Goal: Task Accomplishment & Management: Complete application form

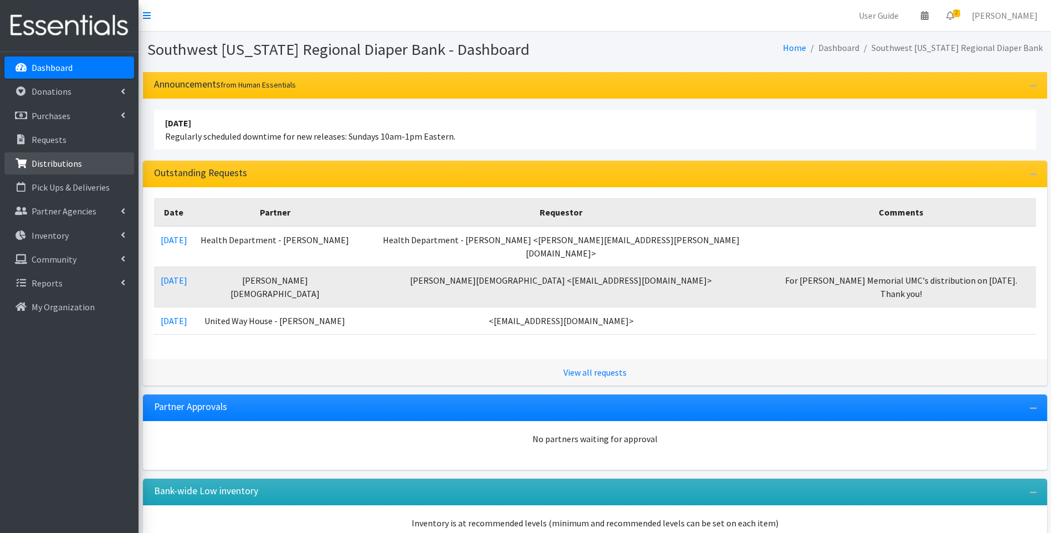
click at [59, 163] on p "Distributions" at bounding box center [57, 163] width 50 height 11
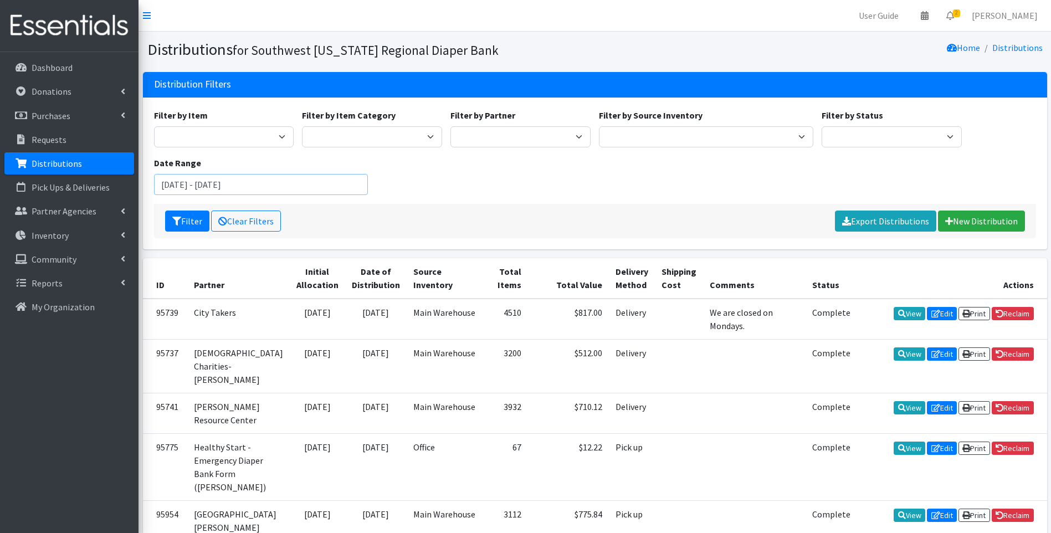
click at [284, 182] on input "July 3, 2025 - October 3, 2025" at bounding box center [261, 184] width 214 height 21
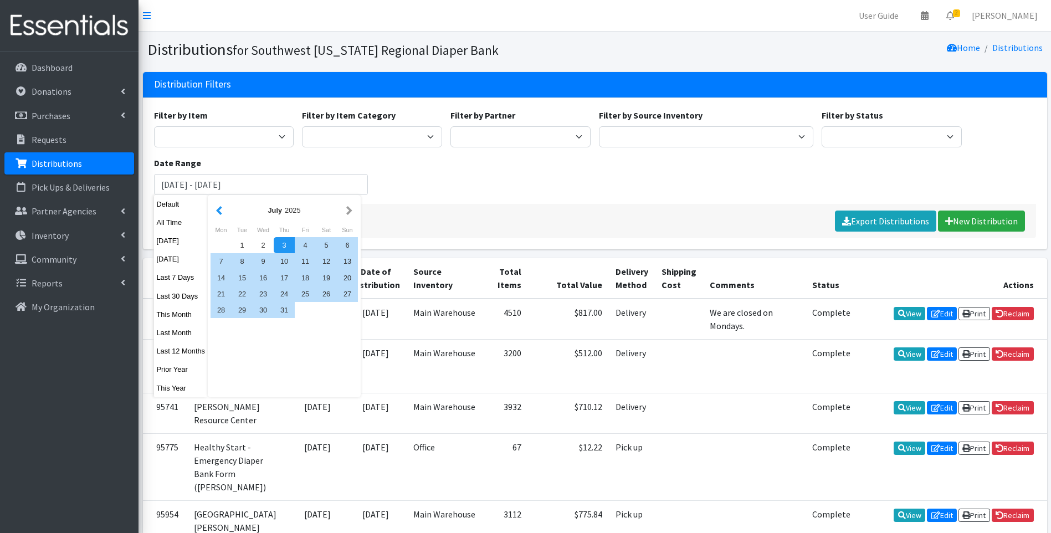
click at [217, 210] on button "button" at bounding box center [219, 210] width 12 height 14
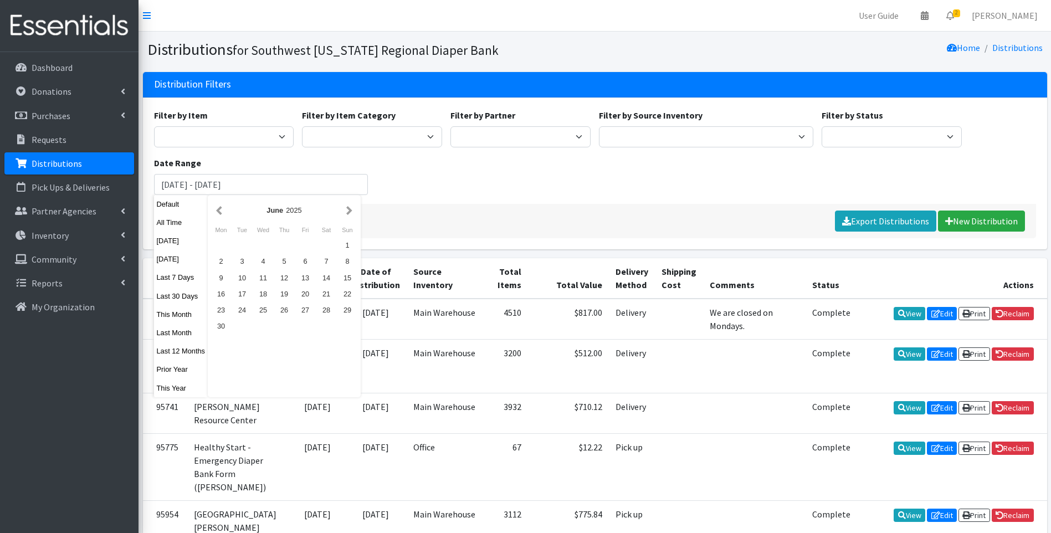
click at [217, 210] on button "button" at bounding box center [219, 210] width 12 height 14
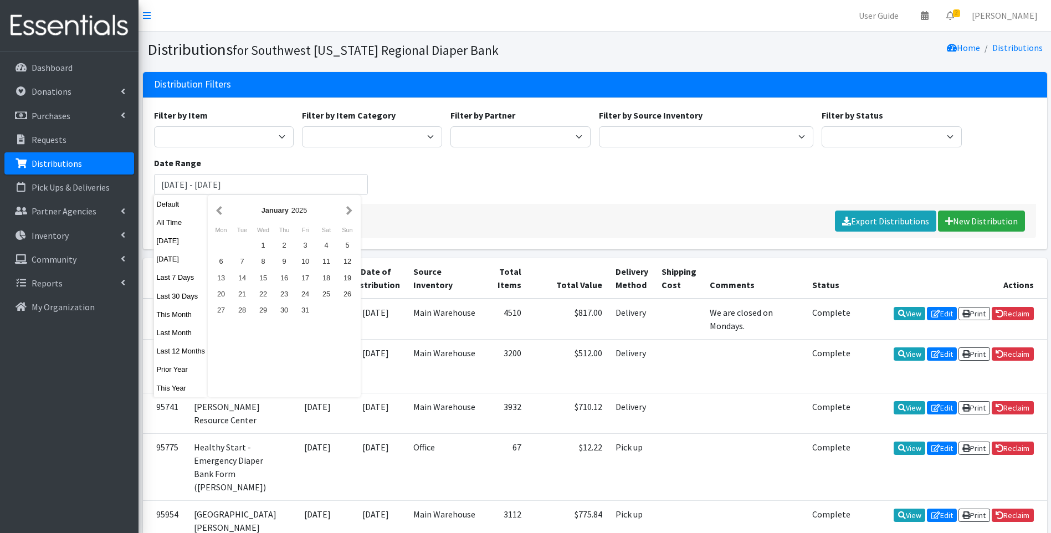
click at [217, 210] on button "button" at bounding box center [219, 210] width 12 height 14
click at [350, 212] on button "button" at bounding box center [349, 210] width 12 height 14
click at [350, 213] on button "button" at bounding box center [349, 210] width 12 height 14
click at [214, 206] on button "button" at bounding box center [219, 210] width 12 height 14
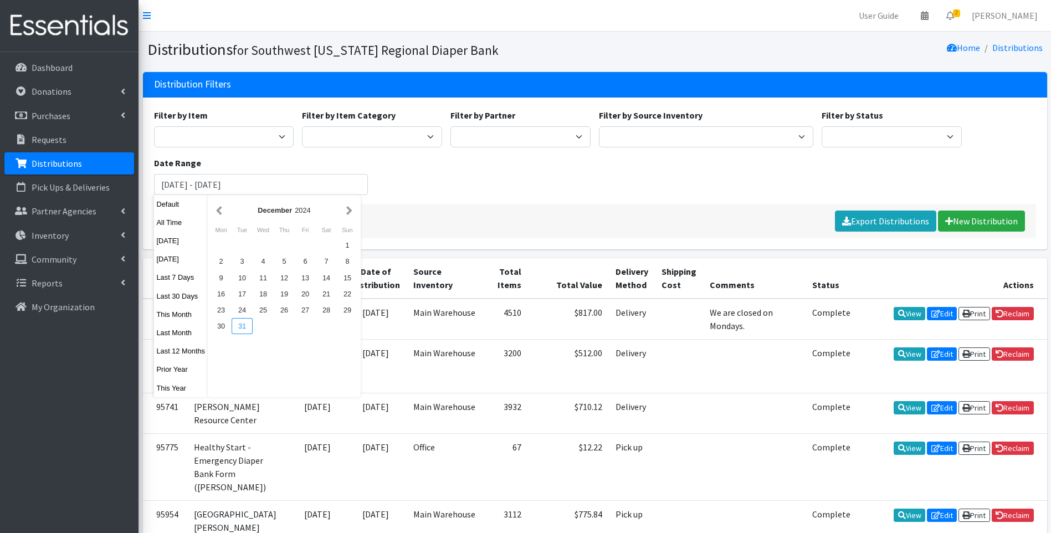
click at [245, 326] on div "31" at bounding box center [242, 326] width 21 height 16
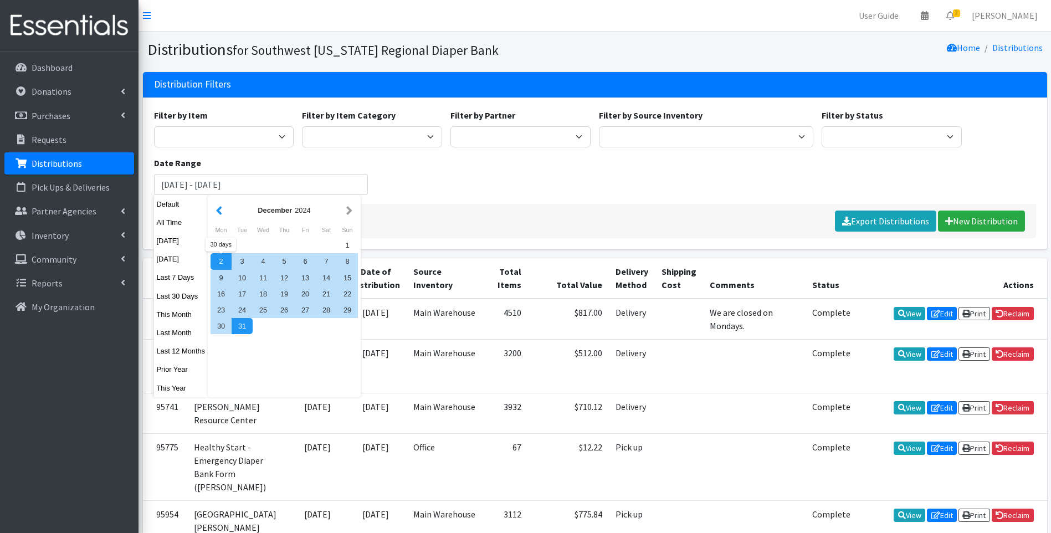
click at [220, 210] on button "button" at bounding box center [219, 210] width 12 height 14
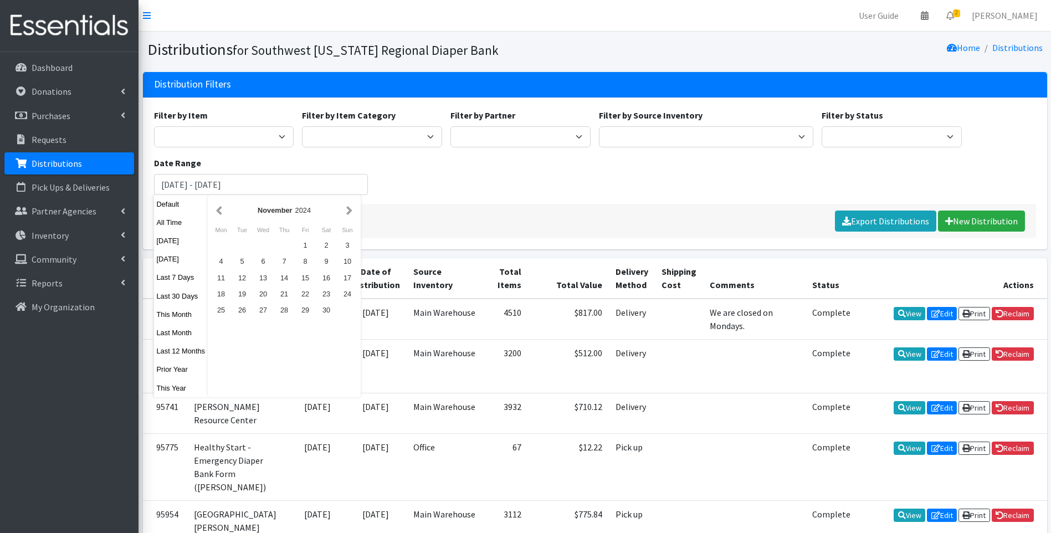
click at [220, 210] on button "button" at bounding box center [219, 210] width 12 height 14
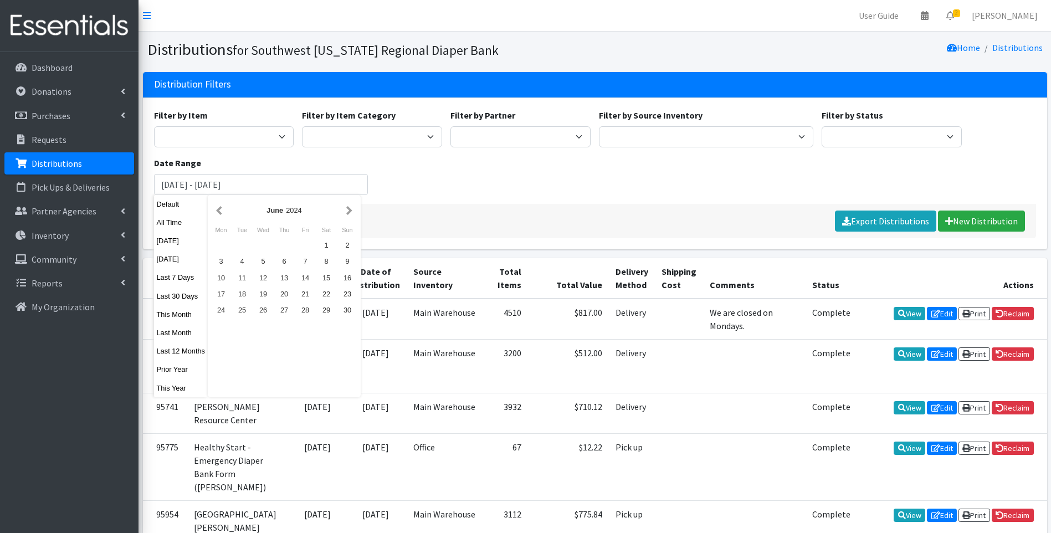
click at [220, 210] on button "button" at bounding box center [219, 210] width 12 height 14
click at [220, 211] on button "button" at bounding box center [219, 210] width 12 height 14
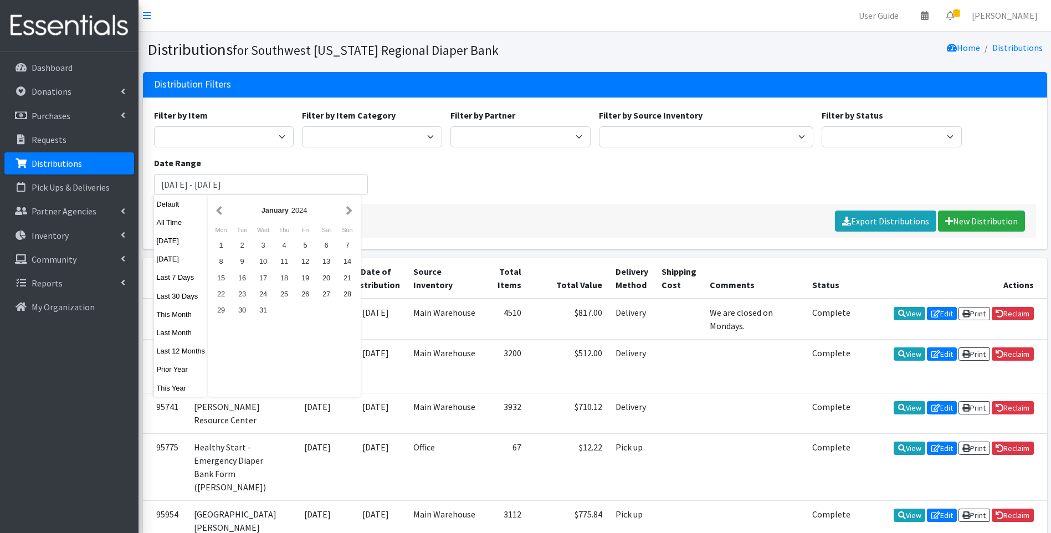
click at [220, 211] on button "button" at bounding box center [219, 210] width 12 height 14
click at [351, 212] on button "button" at bounding box center [349, 210] width 12 height 14
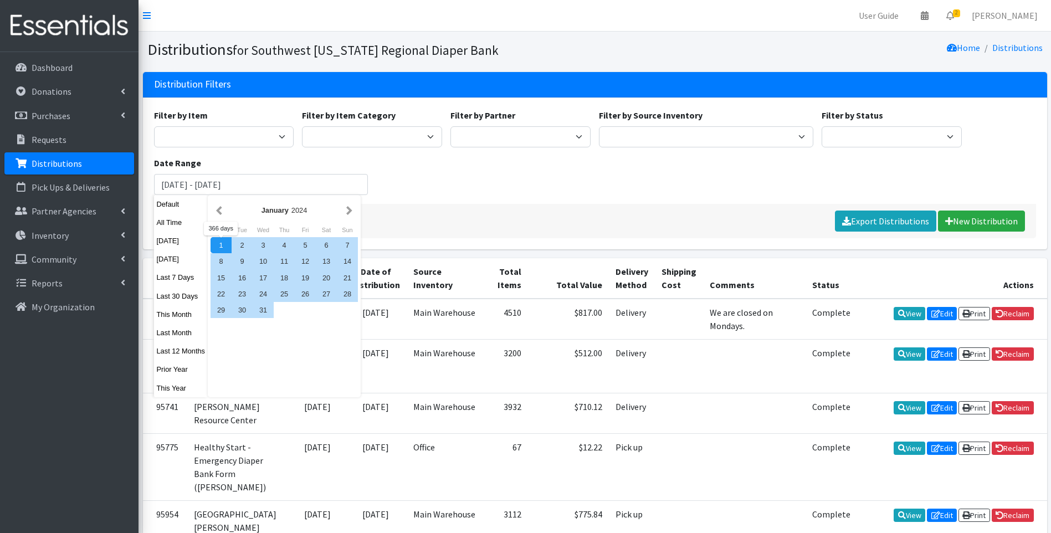
click at [224, 245] on div "1" at bounding box center [221, 245] width 21 height 16
type input "January 1, 2024 - December 31, 2024"
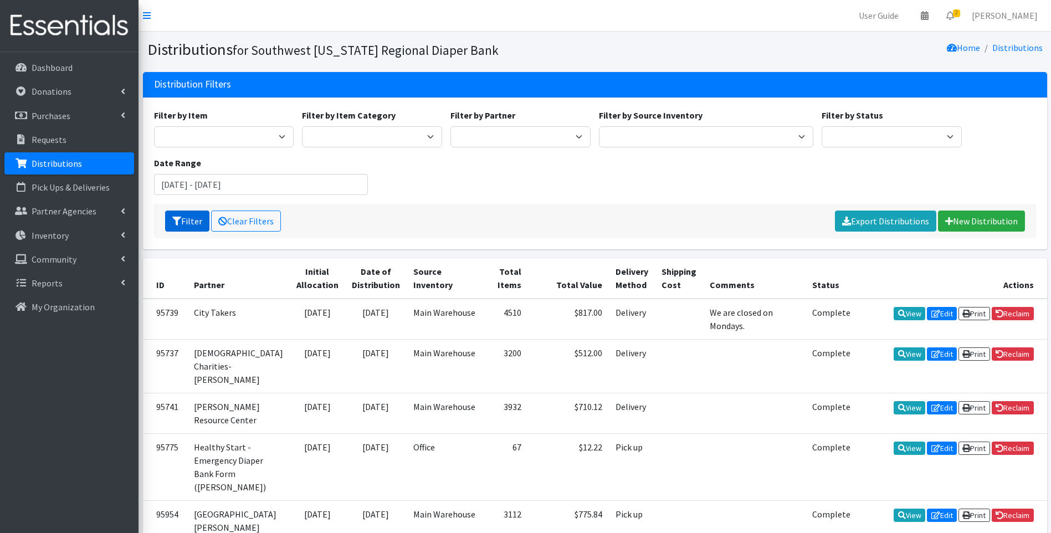
click at [187, 219] on button "Filter" at bounding box center [187, 221] width 44 height 21
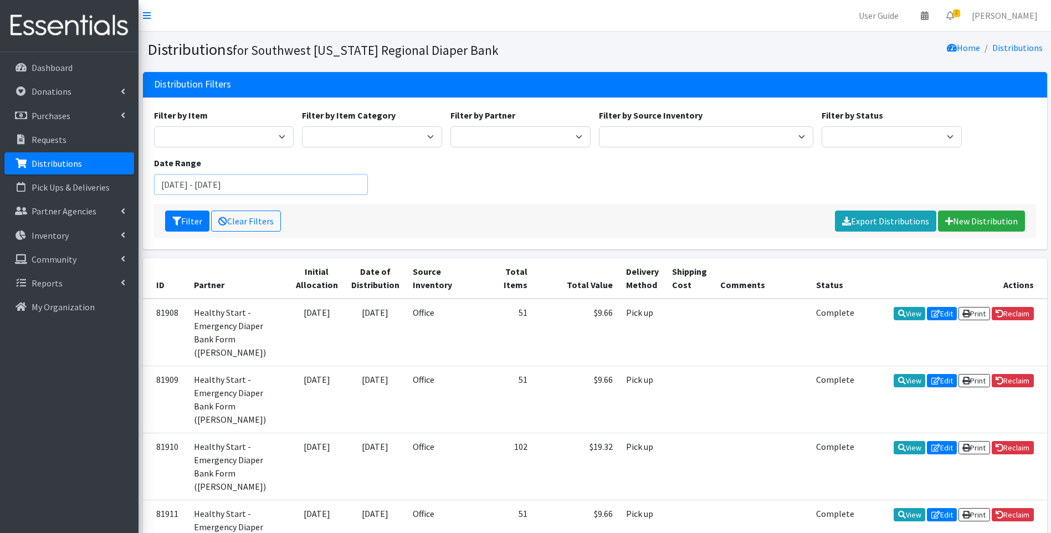
click at [319, 188] on input "January 1, 2024 - December 31, 2024" at bounding box center [261, 184] width 214 height 21
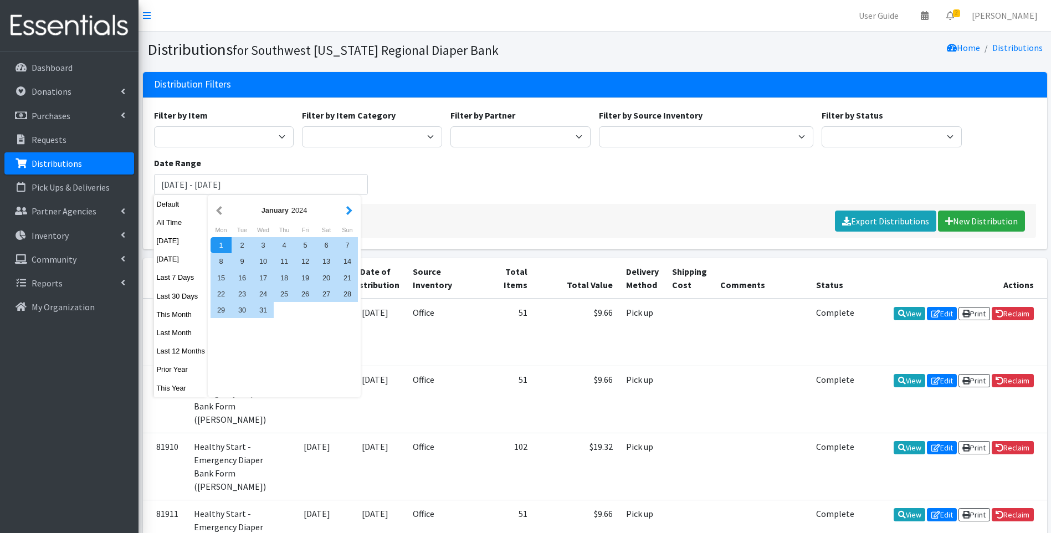
click at [346, 208] on button "button" at bounding box center [349, 210] width 12 height 14
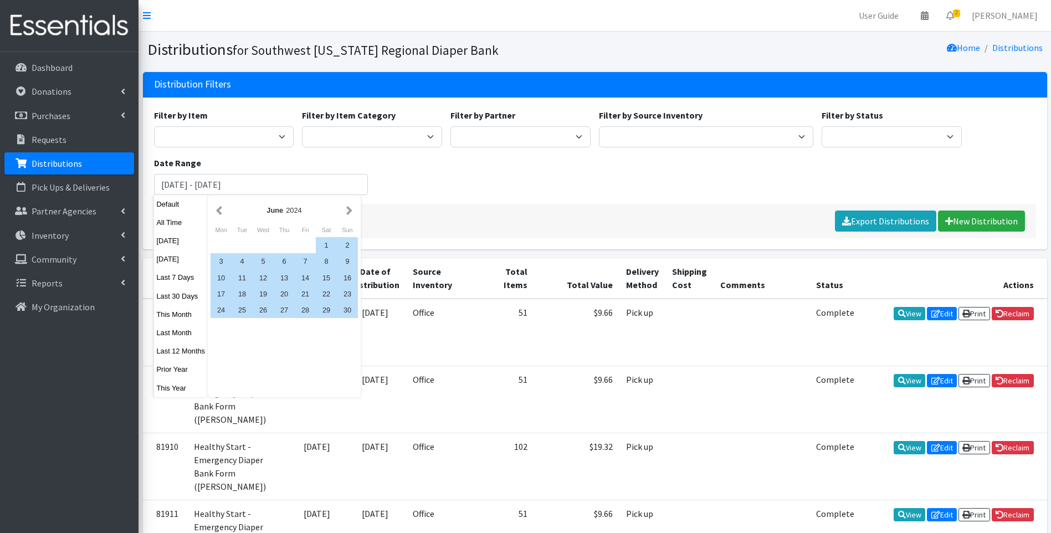
click at [346, 208] on button "button" at bounding box center [349, 210] width 12 height 14
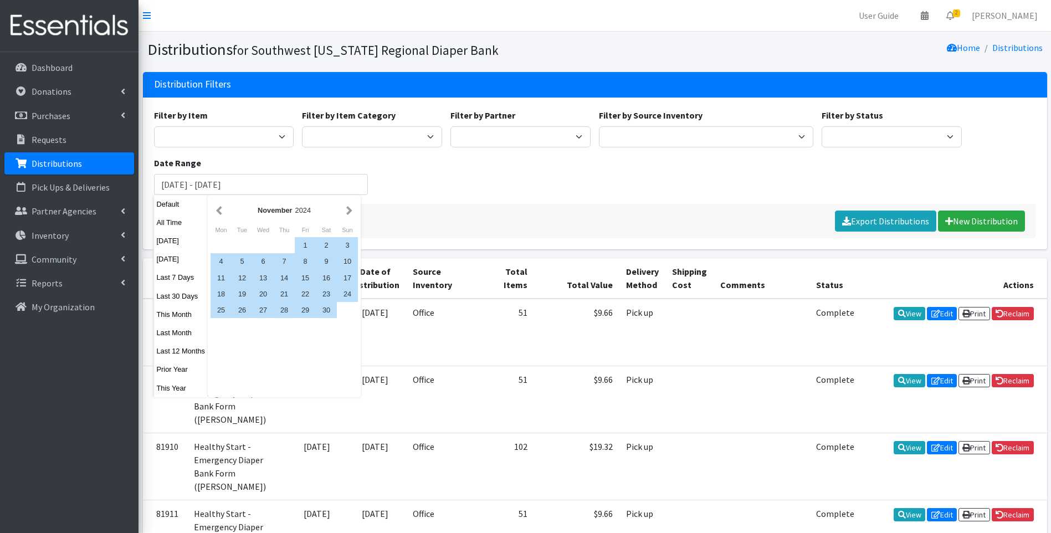
click at [346, 208] on button "button" at bounding box center [349, 210] width 12 height 14
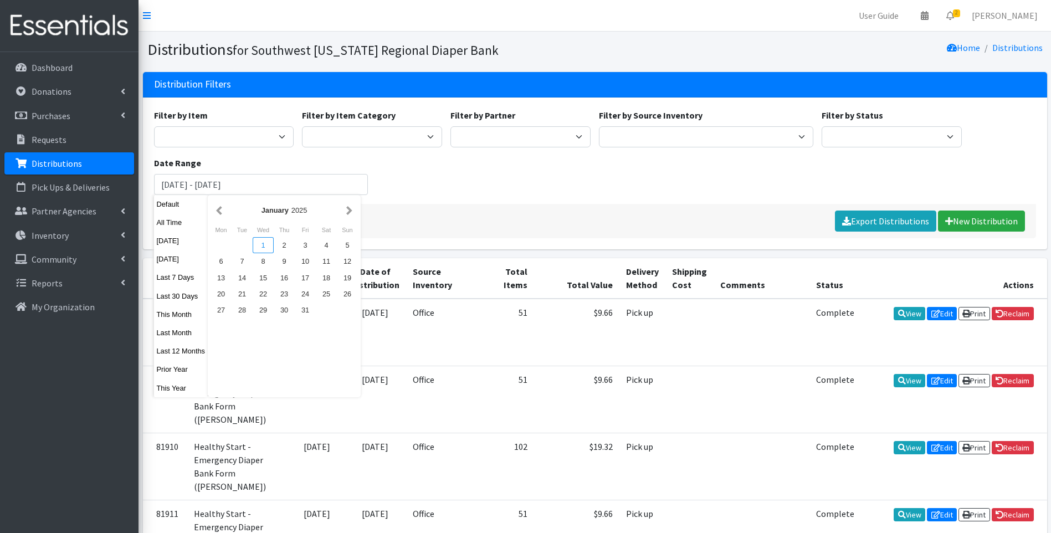
click at [264, 239] on div "1" at bounding box center [263, 245] width 21 height 16
click at [348, 212] on button "button" at bounding box center [349, 210] width 12 height 14
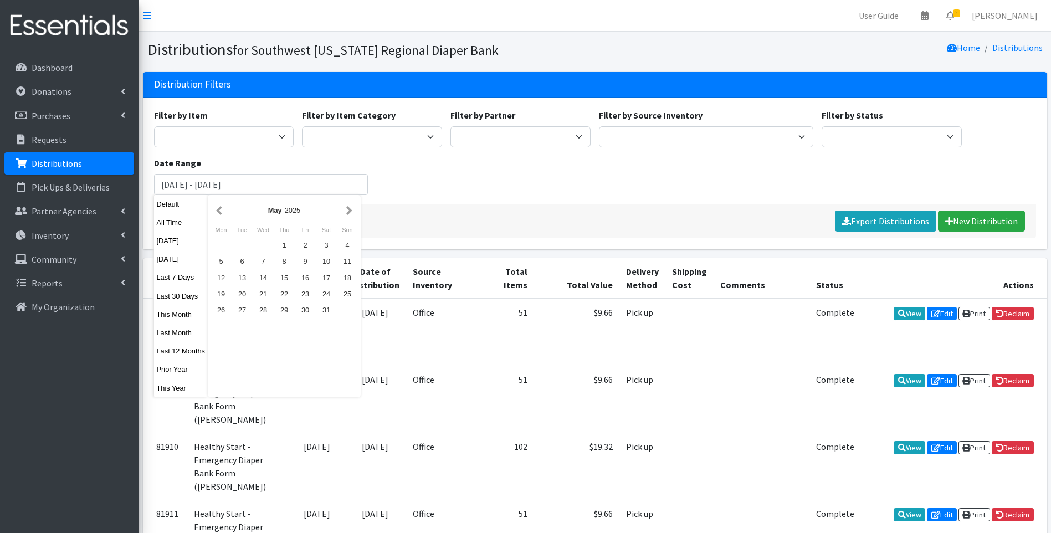
click at [348, 212] on button "button" at bounding box center [349, 210] width 12 height 14
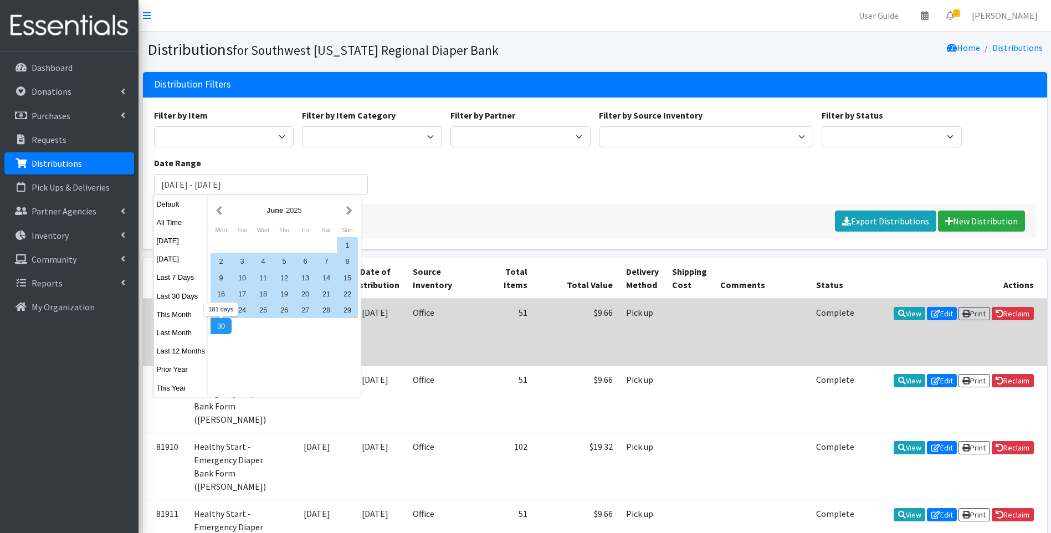
click at [222, 325] on div "30" at bounding box center [221, 326] width 21 height 16
type input "January 1, 2025 - June 30, 2025"
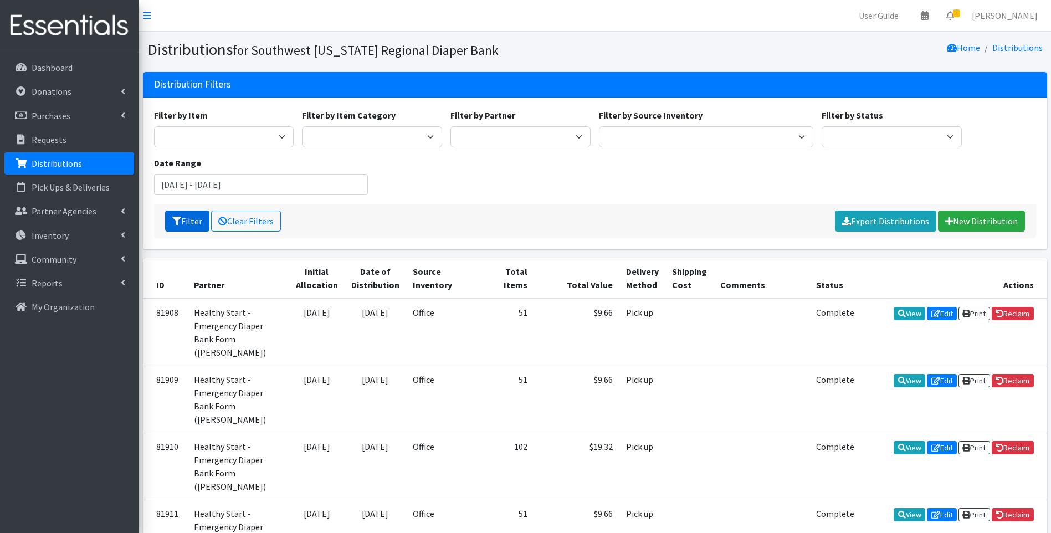
click at [180, 221] on icon "submit" at bounding box center [176, 221] width 9 height 9
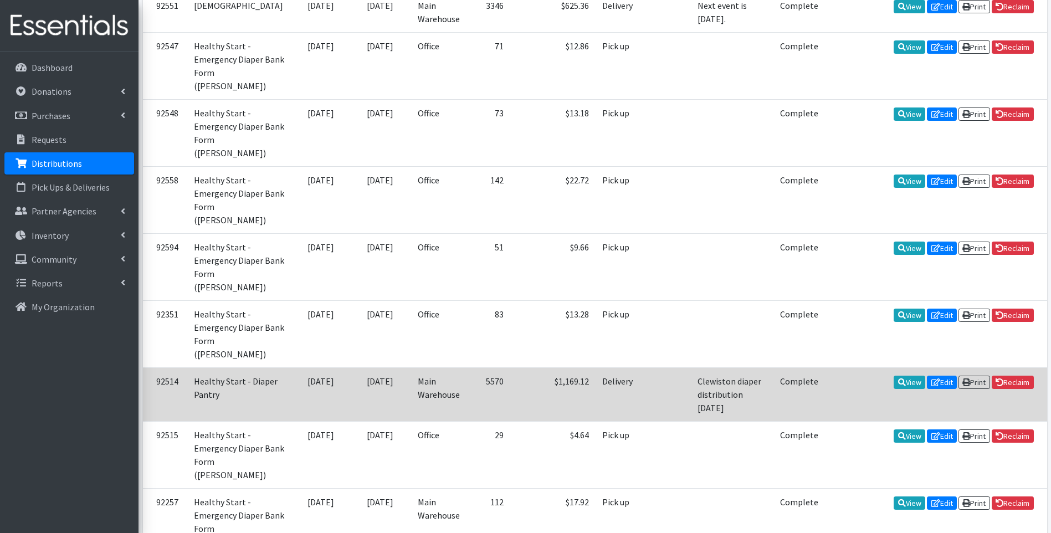
scroll to position [1273, 0]
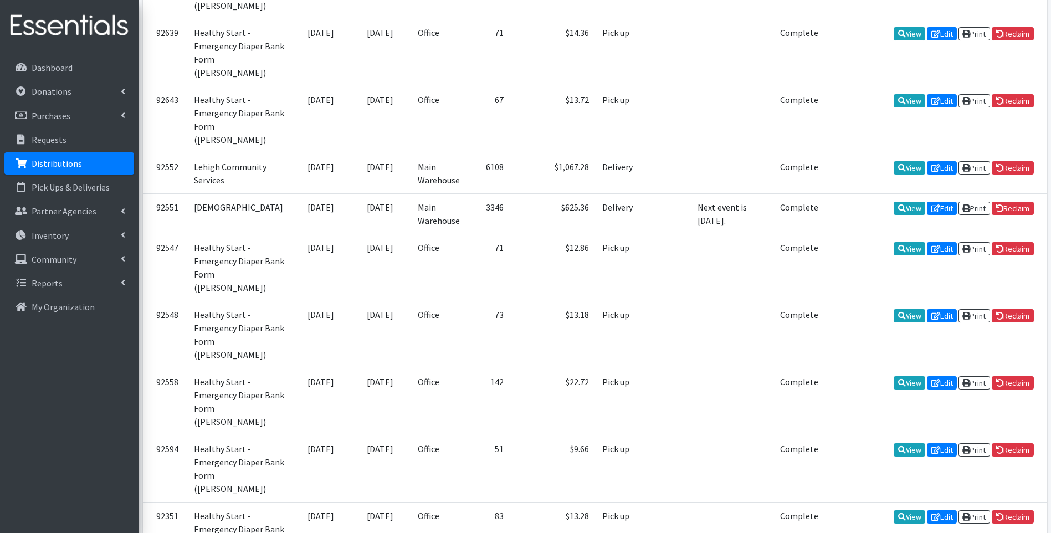
click at [53, 25] on img at bounding box center [69, 25] width 130 height 37
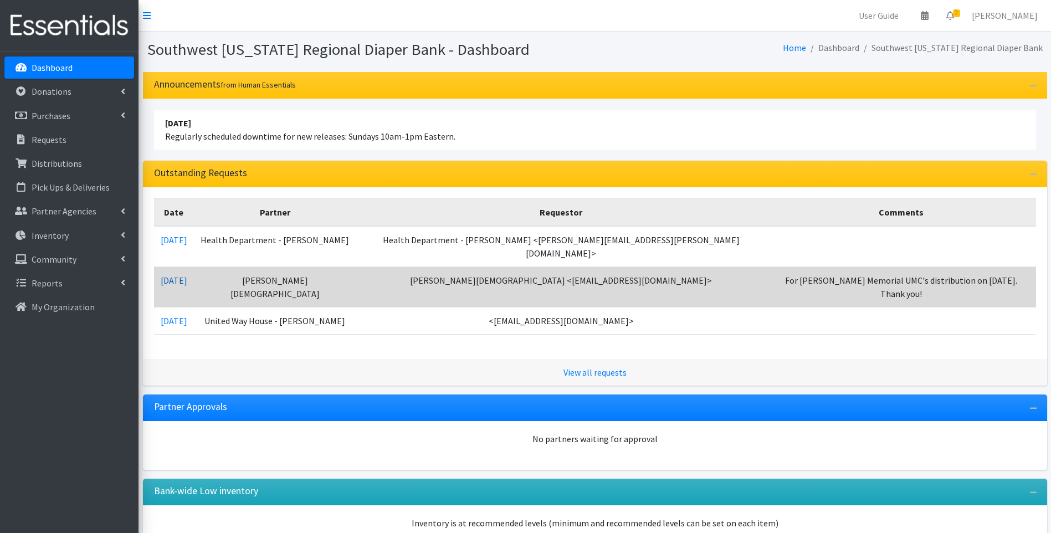
click at [187, 275] on link "[DATE]" at bounding box center [174, 280] width 27 height 11
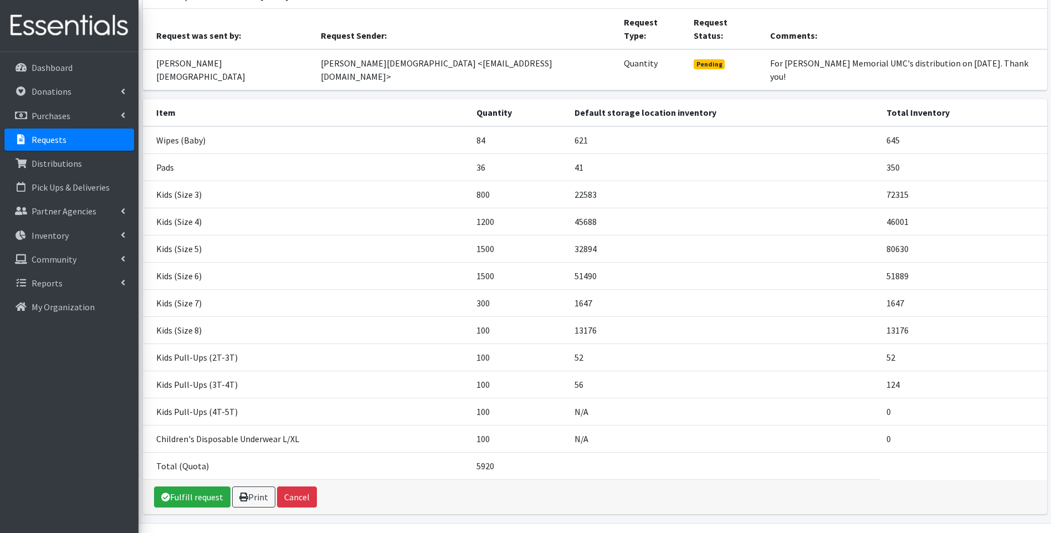
scroll to position [94, 0]
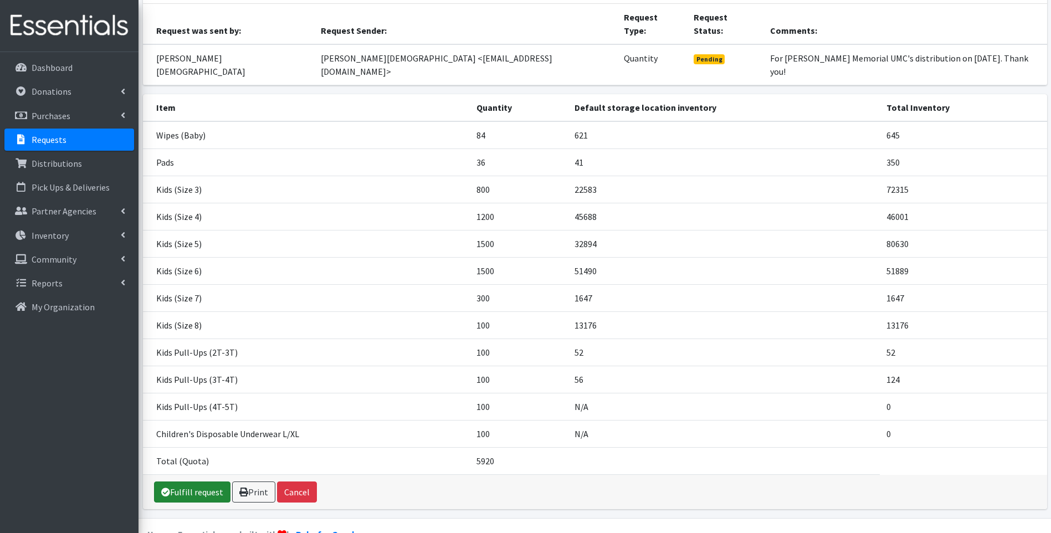
click at [188, 481] on link "Fulfill request" at bounding box center [192, 491] width 76 height 21
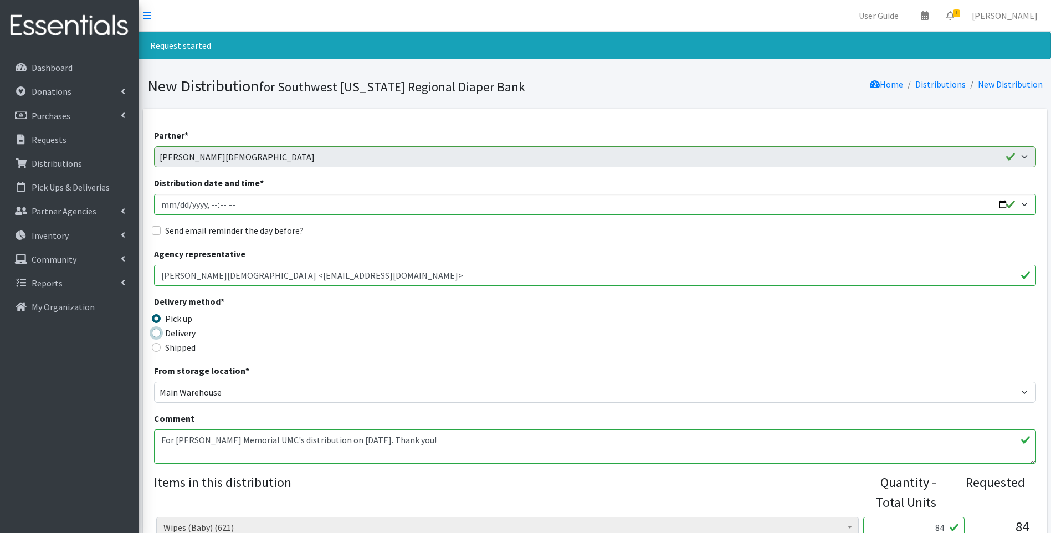
click at [156, 332] on input "Delivery" at bounding box center [156, 333] width 9 height 9
radio input "true"
click at [1003, 206] on input "Distribution date and time *" at bounding box center [595, 204] width 882 height 21
type input "2025-09-03T13:00"
click at [397, 350] on div "Delivery method * Pick up Delivery Shipped Shipping cost" at bounding box center [595, 329] width 882 height 69
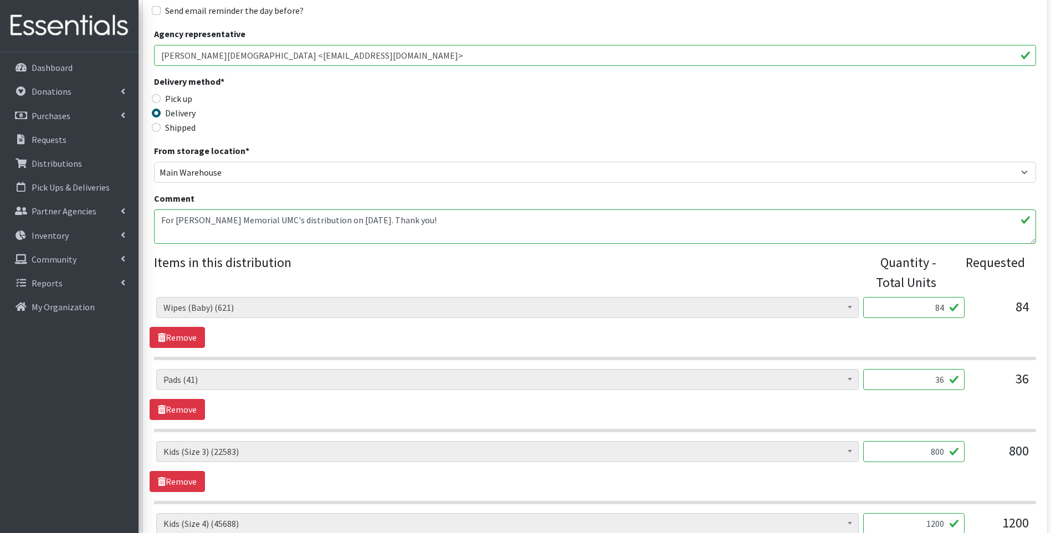
scroll to position [222, 0]
drag, startPoint x: 925, startPoint y: 307, endPoint x: 953, endPoint y: 300, distance: 28.6
click at [953, 300] on input "84" at bounding box center [913, 305] width 101 height 21
type input "72"
click at [745, 111] on div "Delivery method * Pick up Delivery Shipped Shipping cost" at bounding box center [595, 107] width 882 height 69
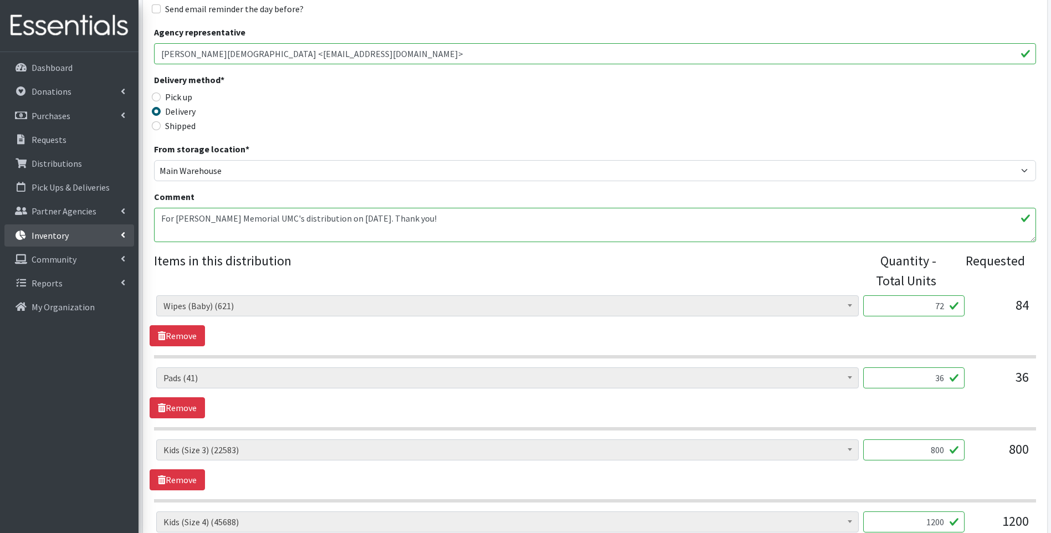
click at [38, 235] on p "Inventory" at bounding box center [50, 235] width 37 height 11
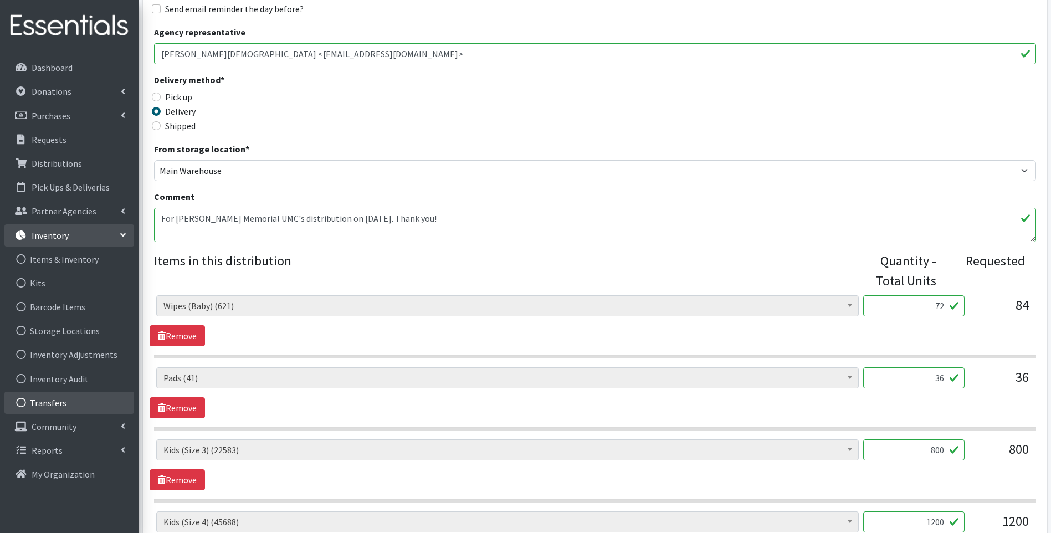
click at [77, 398] on link "Transfers" at bounding box center [69, 403] width 130 height 22
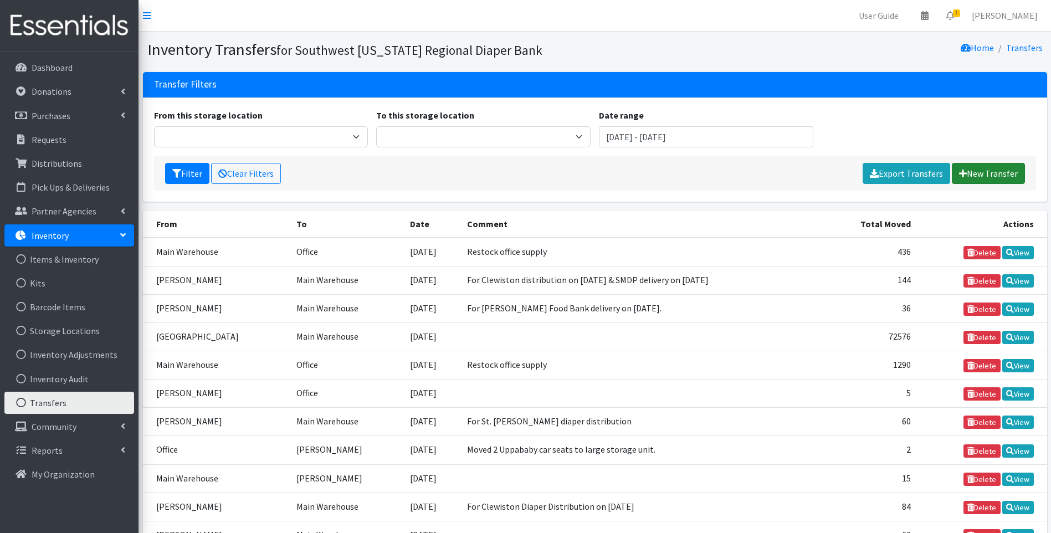
click at [1010, 168] on link "New Transfer" at bounding box center [988, 173] width 73 height 21
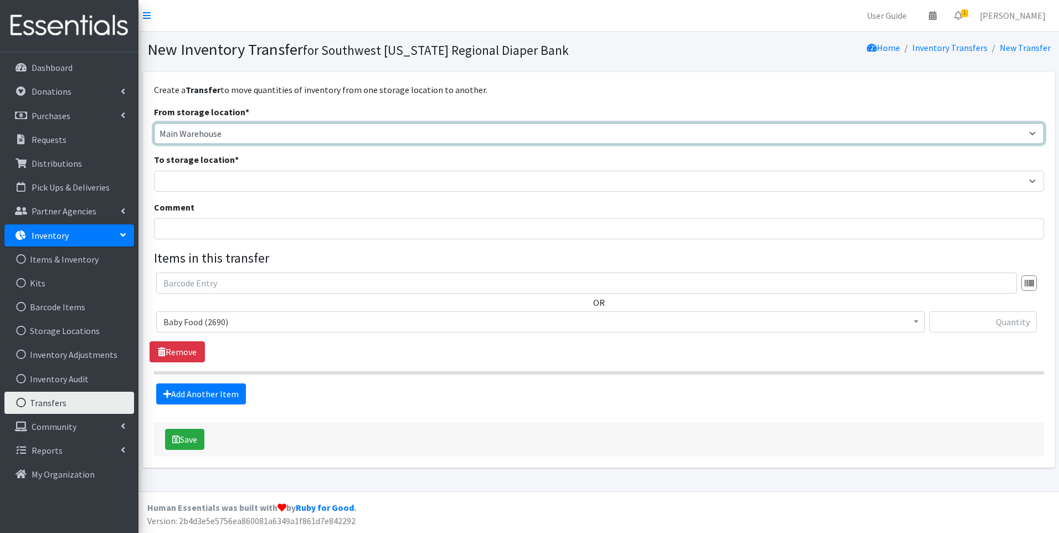
click at [309, 135] on select "Main Warehouse Office [GEOGRAPHIC_DATA] Warehouse [PERSON_NAME]" at bounding box center [599, 133] width 890 height 21
select select "293"
click at [154, 123] on select "Main Warehouse Office [GEOGRAPHIC_DATA] Warehouse [PERSON_NAME]" at bounding box center [599, 133] width 890 height 21
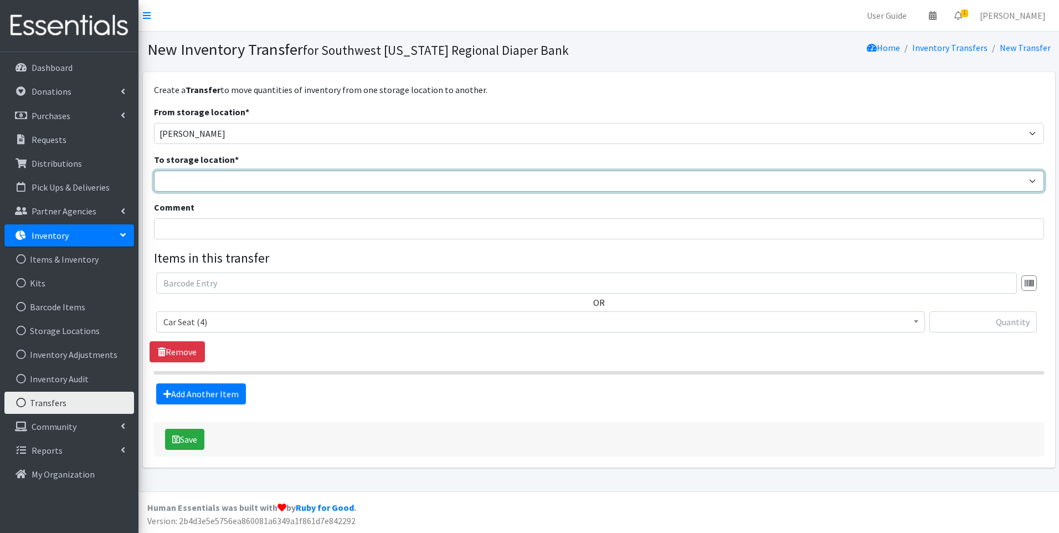
click at [271, 175] on select "Main Warehouse Office United Way Warehouse Winkler" at bounding box center [599, 181] width 890 height 21
select select "349"
click at [154, 171] on select "Main Warehouse Office United Way Warehouse Winkler" at bounding box center [599, 181] width 890 height 21
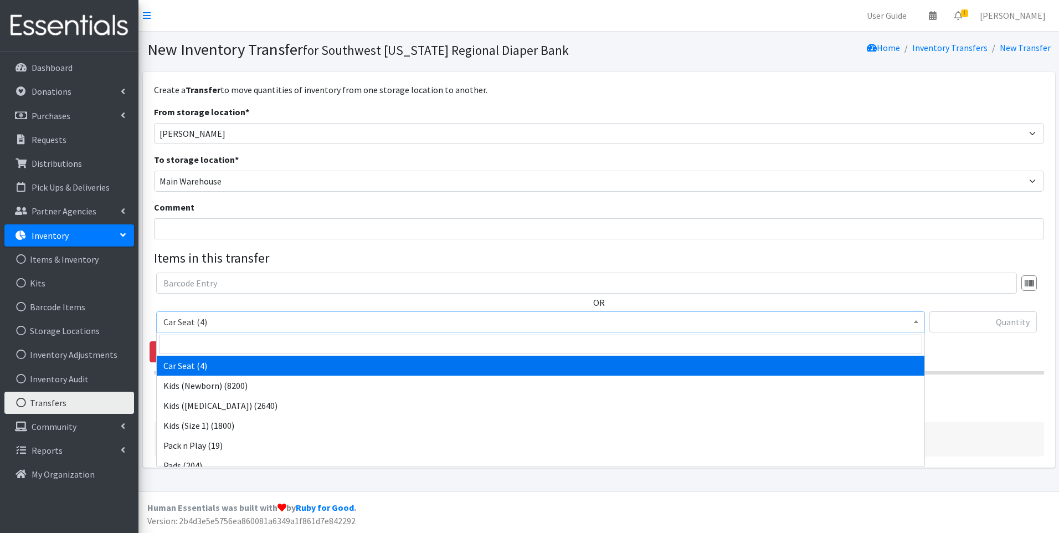
click at [250, 320] on span "Car Seat (4)" at bounding box center [540, 322] width 755 height 16
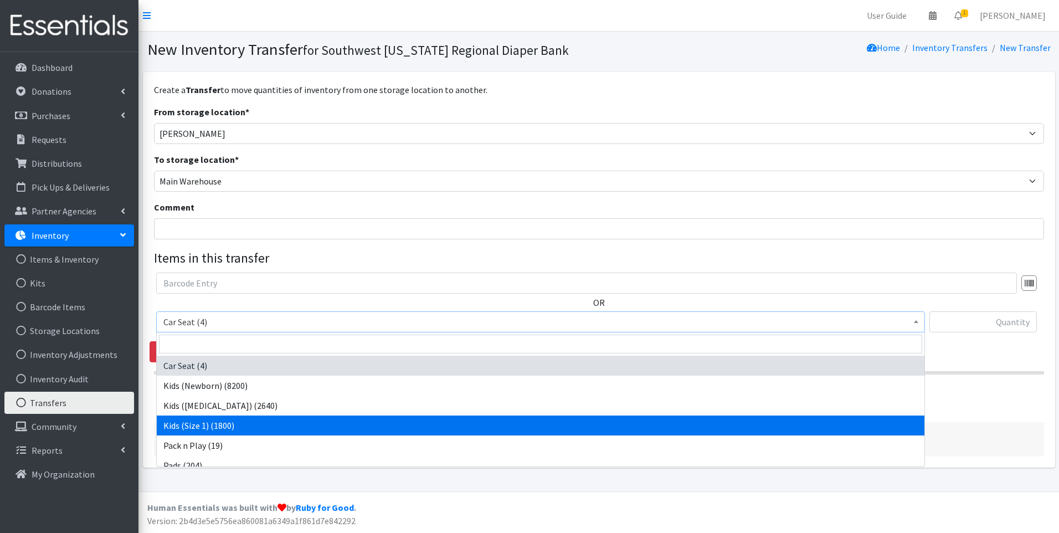
scroll to position [9, 0]
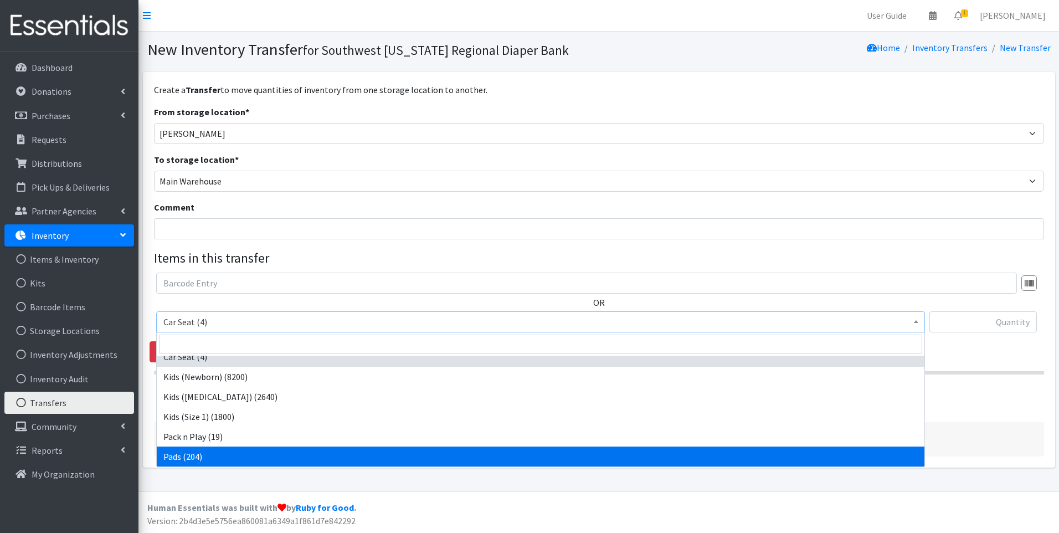
select select "10040"
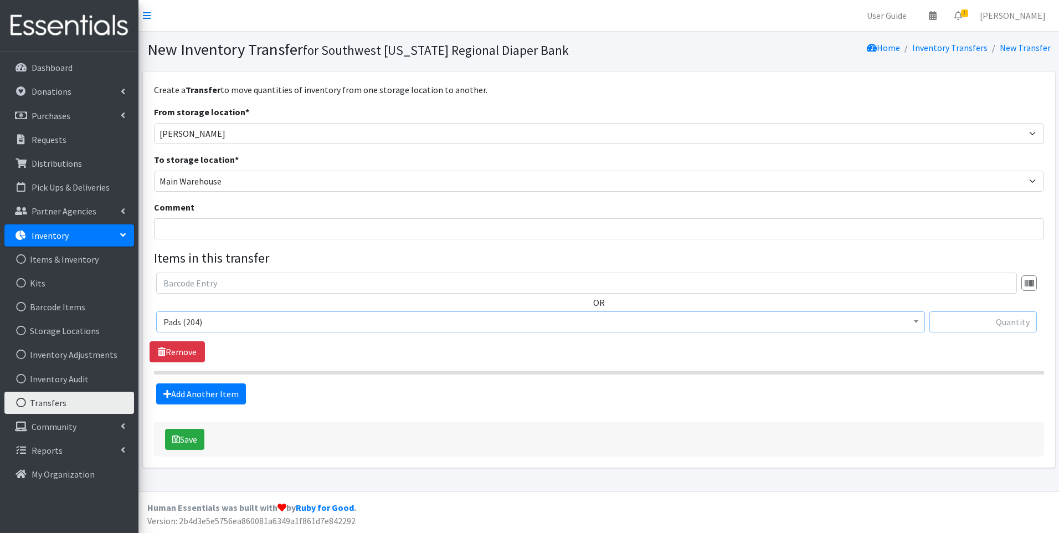
click at [1004, 319] on input "text" at bounding box center [983, 321] width 107 height 21
type input "108"
click at [344, 225] on input "Comment" at bounding box center [599, 228] width 890 height 21
type input "For Labelle diaper distribution and Wesley Memorial Church"
click at [185, 436] on button "Save" at bounding box center [184, 439] width 39 height 21
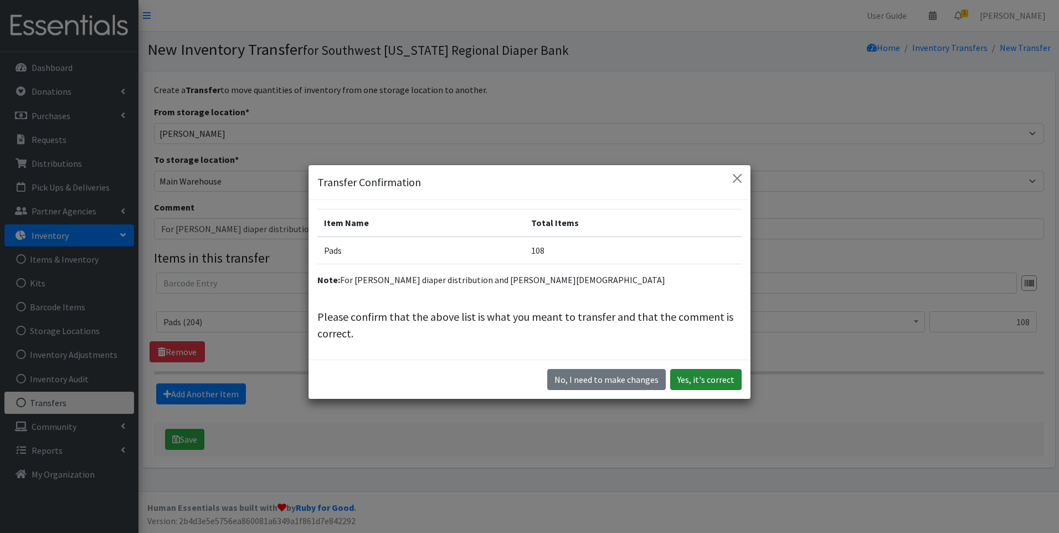
click at [712, 380] on button "Yes, it's correct" at bounding box center [705, 379] width 71 height 21
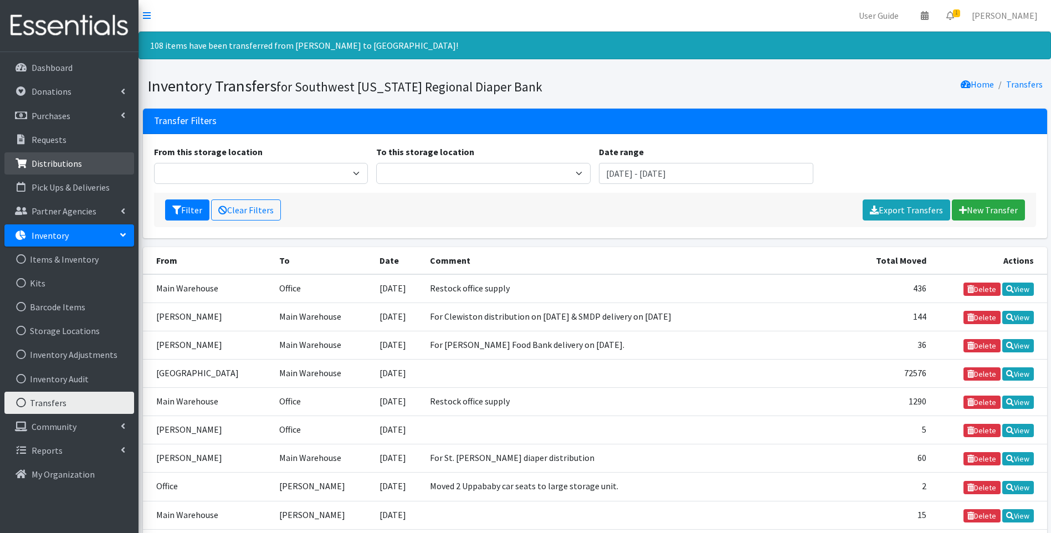
click at [63, 165] on p "Distributions" at bounding box center [57, 163] width 50 height 11
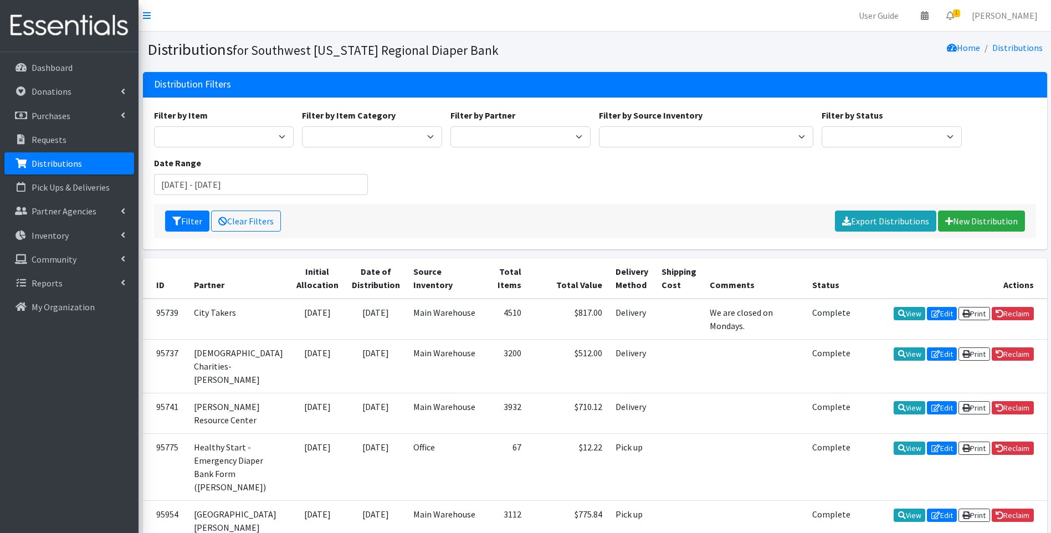
click at [59, 34] on img at bounding box center [69, 25] width 130 height 37
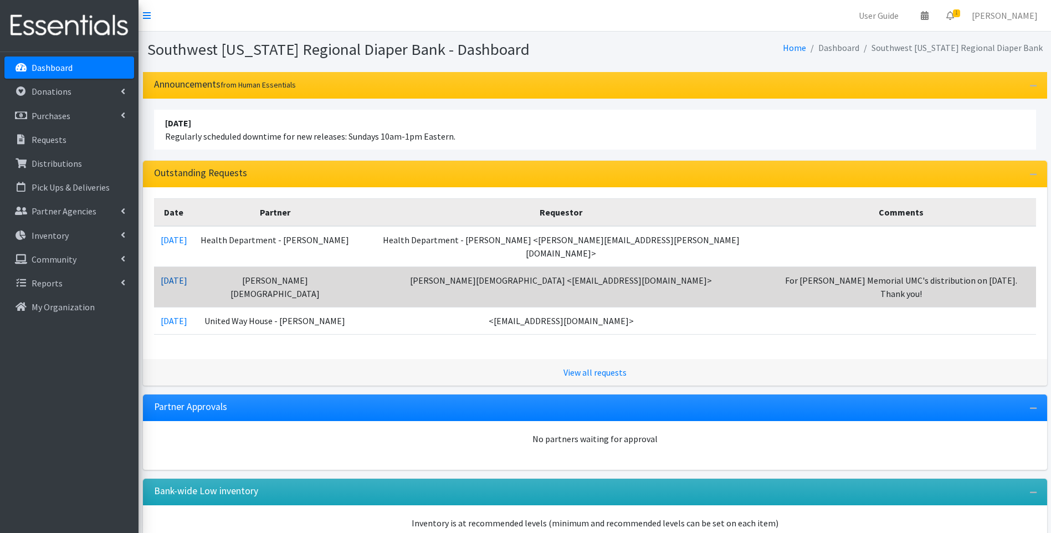
click at [182, 275] on link "08/28/2025" at bounding box center [174, 280] width 27 height 11
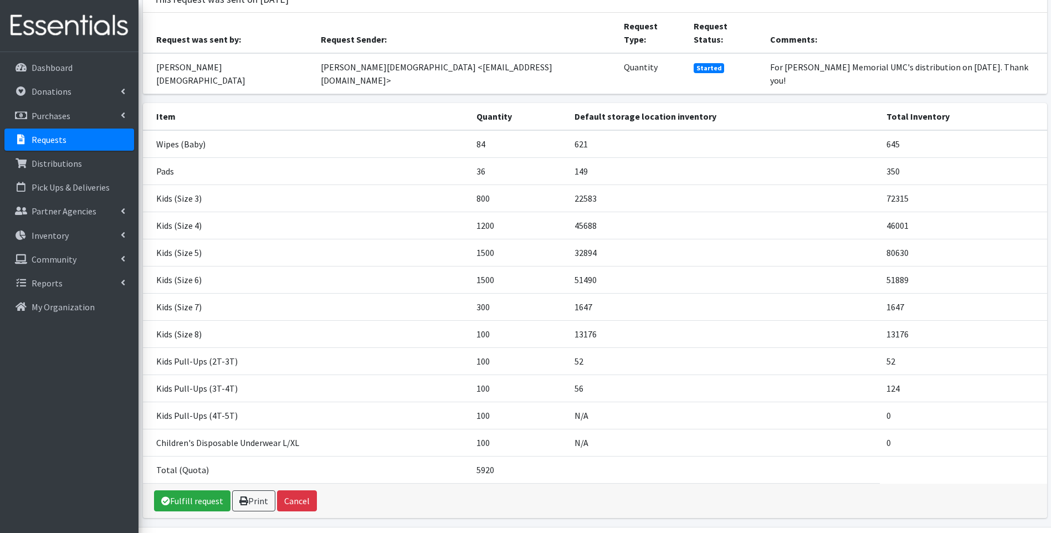
scroll to position [94, 0]
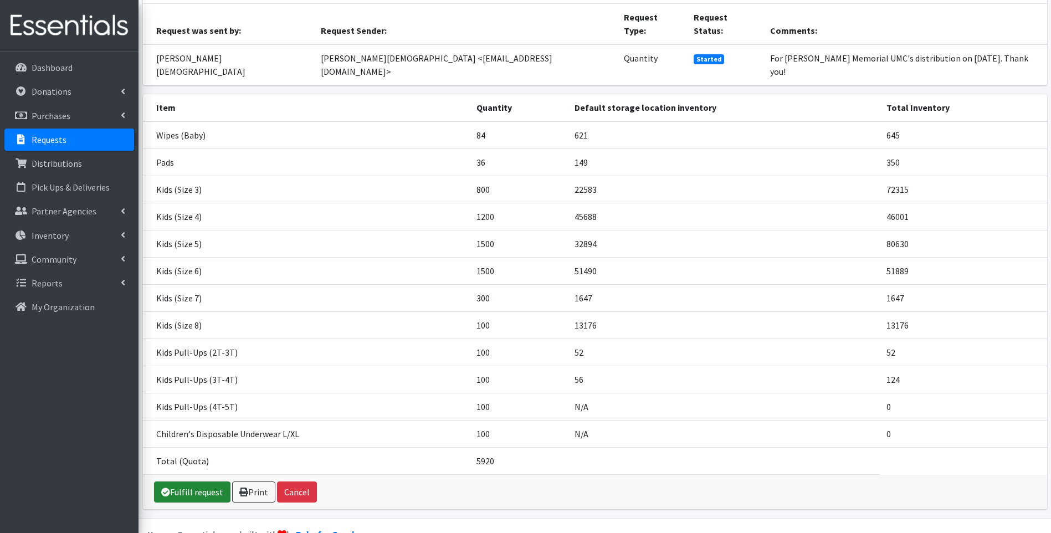
click at [187, 481] on link "Fulfill request" at bounding box center [192, 491] width 76 height 21
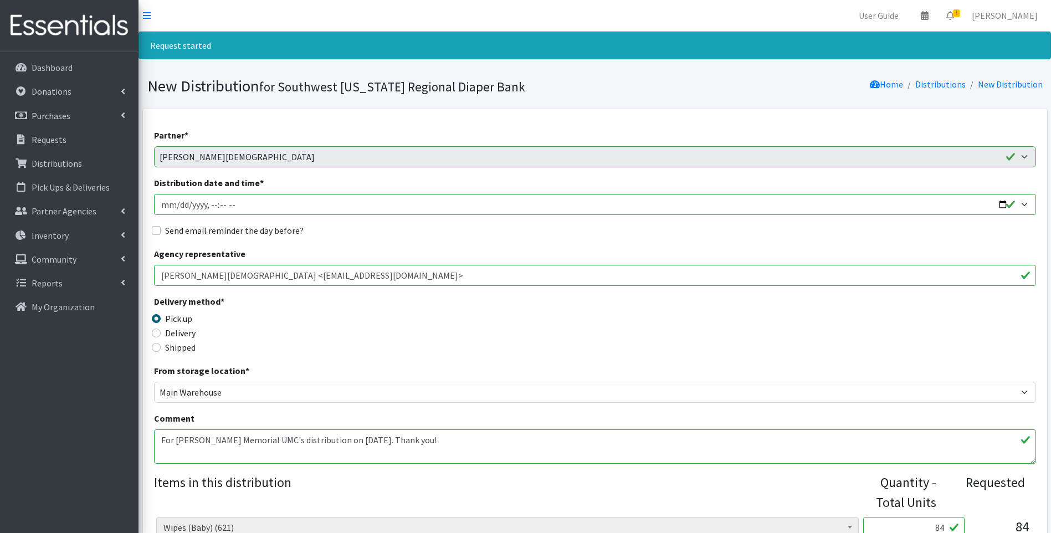
click at [1002, 202] on input "Distribution date and time *" at bounding box center [595, 204] width 882 height 21
type input "[DATE]T13:00"
click at [414, 317] on div "Delivery method * Pick up Delivery Shipped Shipping cost" at bounding box center [595, 329] width 882 height 69
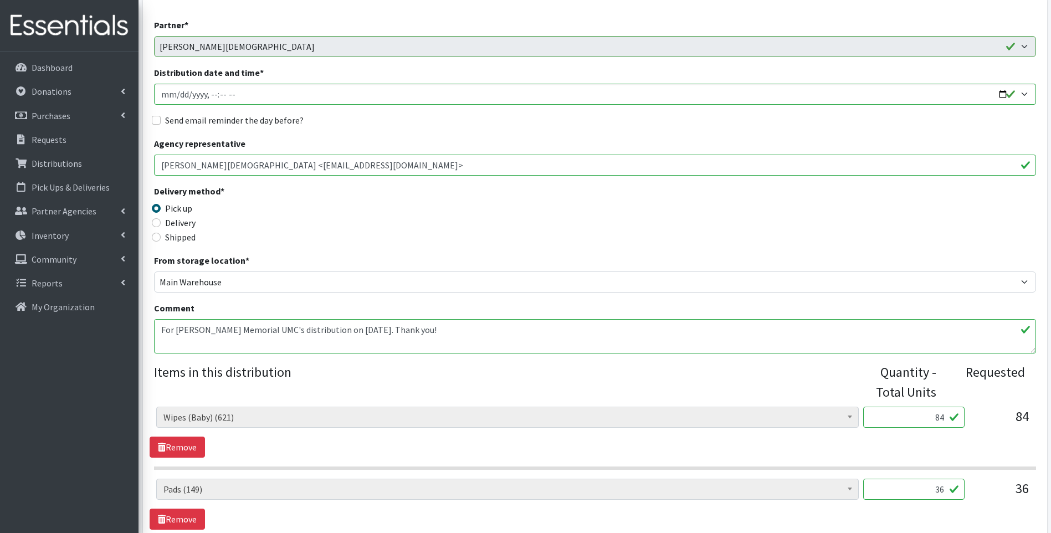
scroll to position [111, 0]
click at [176, 223] on label "Delivery" at bounding box center [180, 222] width 30 height 13
click at [156, 223] on input "Delivery" at bounding box center [156, 222] width 9 height 9
radio input "true"
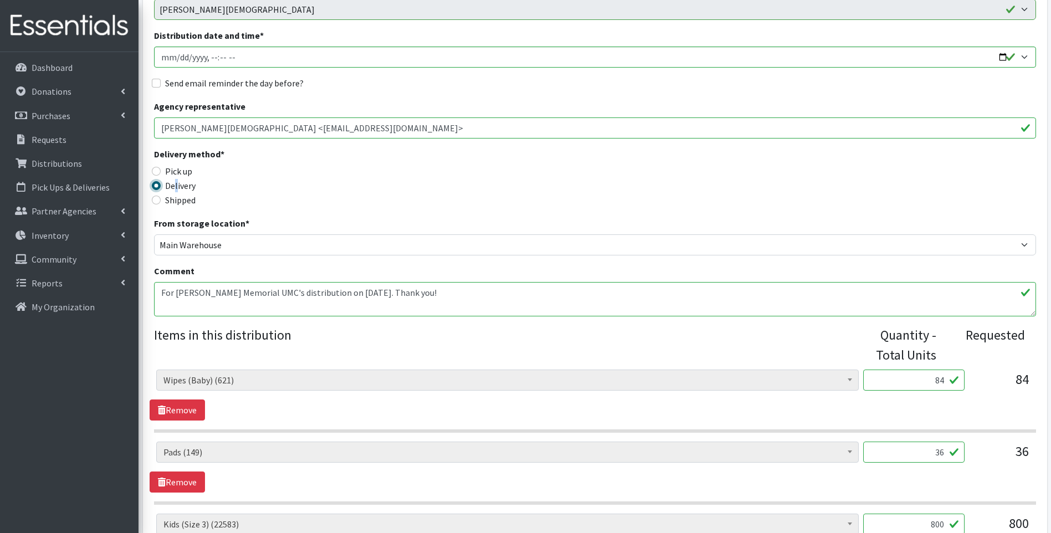
scroll to position [222, 0]
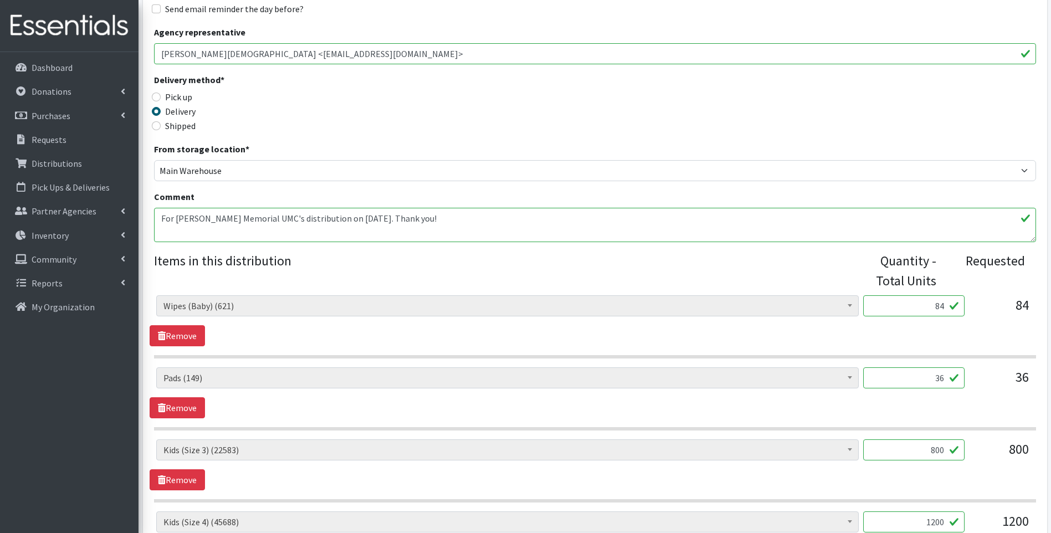
drag, startPoint x: 920, startPoint y: 306, endPoint x: 982, endPoint y: 294, distance: 62.6
type input "72"
click at [820, 122] on div "Delivery method * Pick up Delivery Shipped Shipping cost" at bounding box center [595, 107] width 882 height 69
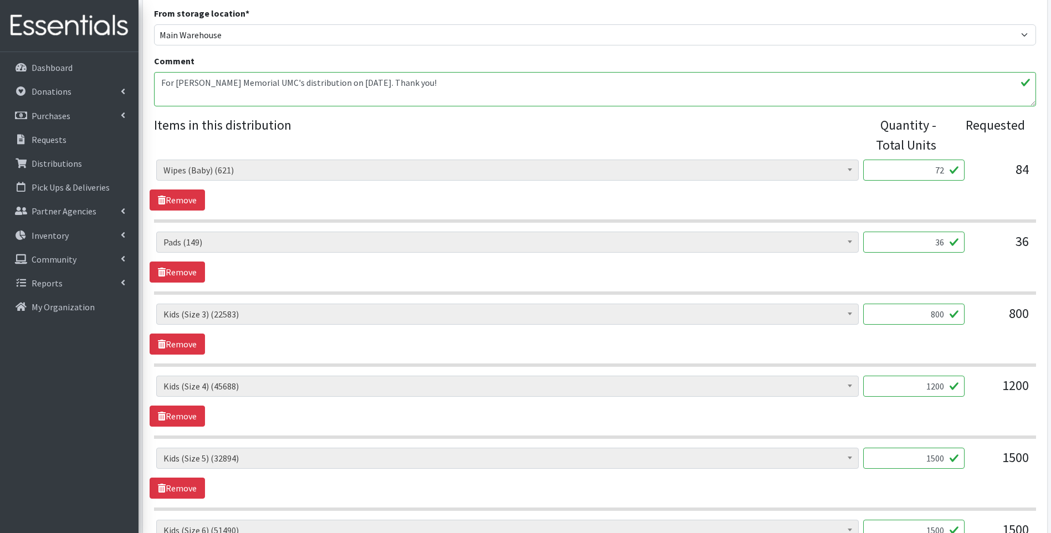
scroll to position [406, 0]
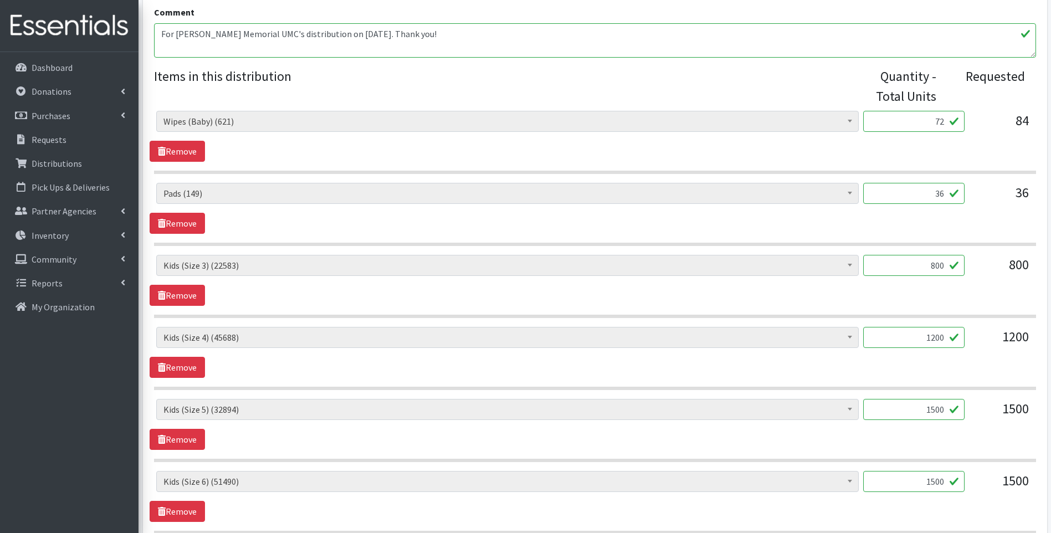
drag, startPoint x: 930, startPoint y: 194, endPoint x: 923, endPoint y: 184, distance: 12.3
click at [975, 181] on div "Baby Food (2690) Blood Pressure Cuff (0) Car Seat (20) Children's Disposable Un…" at bounding box center [595, 538] width 882 height 855
click at [768, 161] on div "Baby Food (2690) Blood Pressure Cuff (0) Car Seat (20) Children's Disposable Un…" at bounding box center [595, 136] width 890 height 51
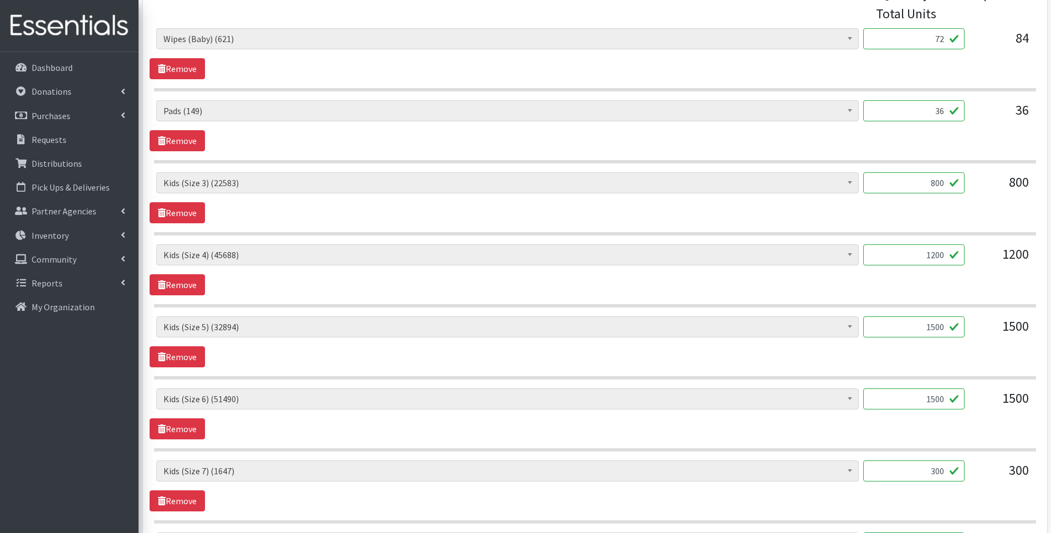
scroll to position [517, 0]
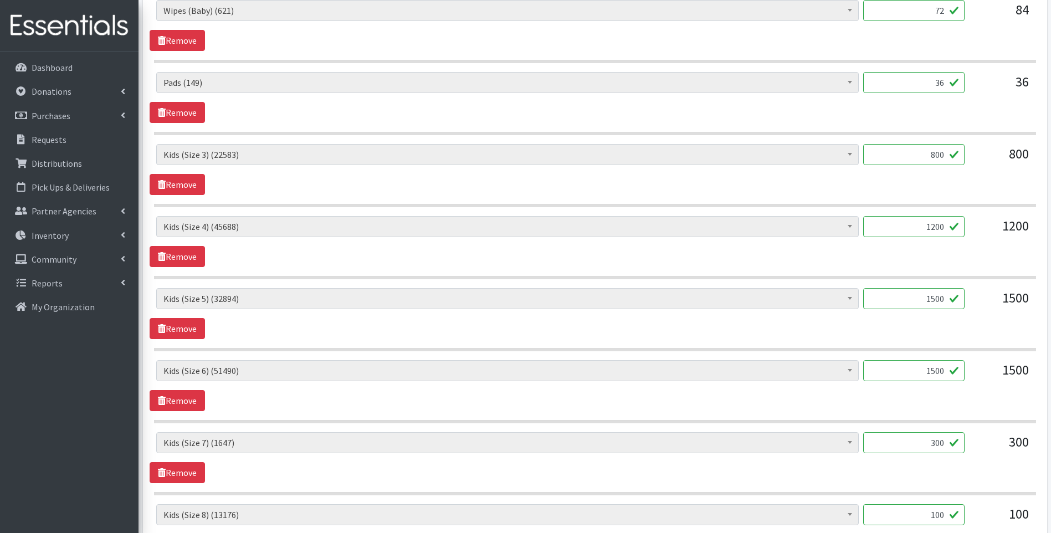
drag, startPoint x: 920, startPoint y: 297, endPoint x: 977, endPoint y: 292, distance: 57.3
click at [977, 292] on div "Baby Food (2690) Blood Pressure Cuff (0) Car Seat (20) Children's Disposable Un…" at bounding box center [594, 303] width 877 height 30
type input "1400"
drag, startPoint x: 935, startPoint y: 367, endPoint x: 948, endPoint y: 369, distance: 12.9
click at [955, 368] on input "1500" at bounding box center [913, 370] width 101 height 21
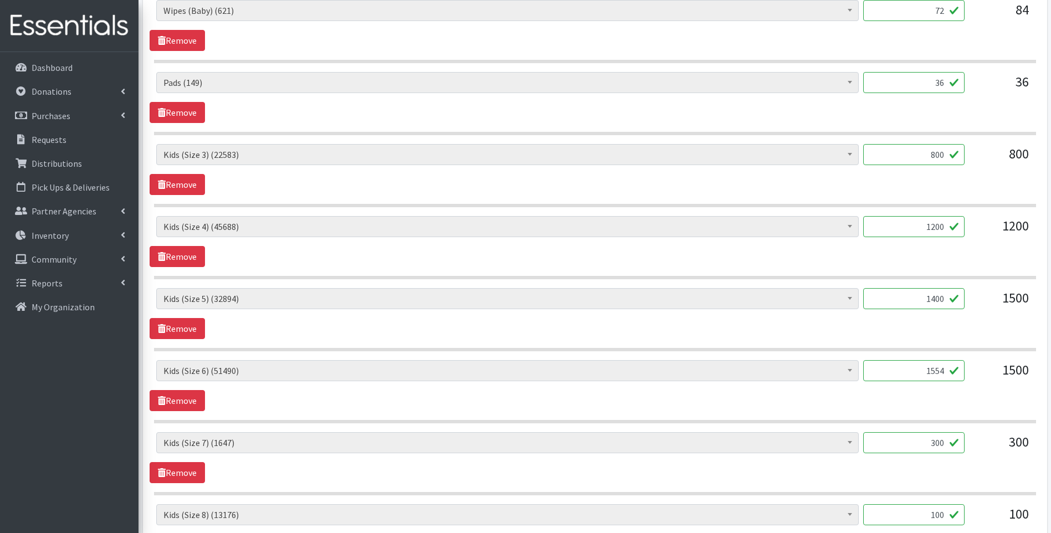
type input "1554"
click at [925, 334] on div "Baby Food (2690) Blood Pressure Cuff (0) Car Seat (20) Children's Disposable Un…" at bounding box center [595, 313] width 890 height 51
drag, startPoint x: 927, startPoint y: 440, endPoint x: 962, endPoint y: 440, distance: 35.5
click at [965, 438] on div "Baby Food (2690) Blood Pressure Cuff (0) Car Seat (20) Children's Disposable Un…" at bounding box center [594, 447] width 877 height 30
type input "352"
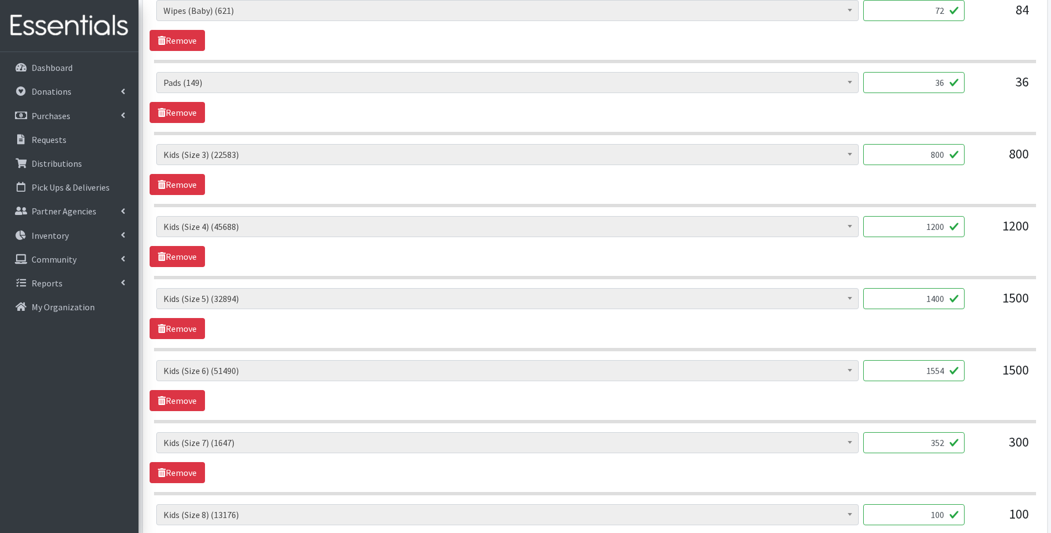
click at [894, 407] on div "Baby Food (2690) Blood Pressure Cuff (0) Car Seat (20) Children's Disposable Un…" at bounding box center [595, 385] width 890 height 51
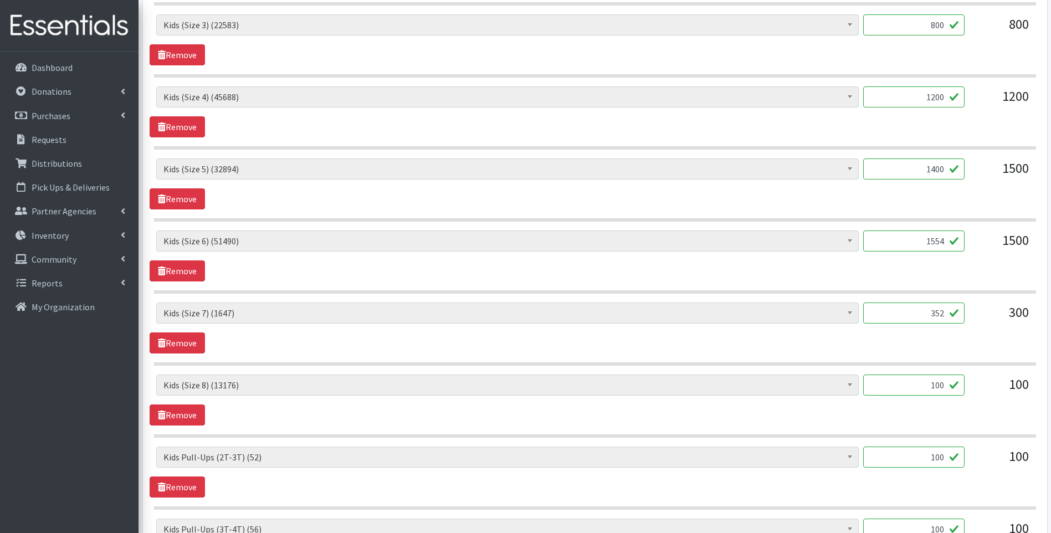
scroll to position [665, 0]
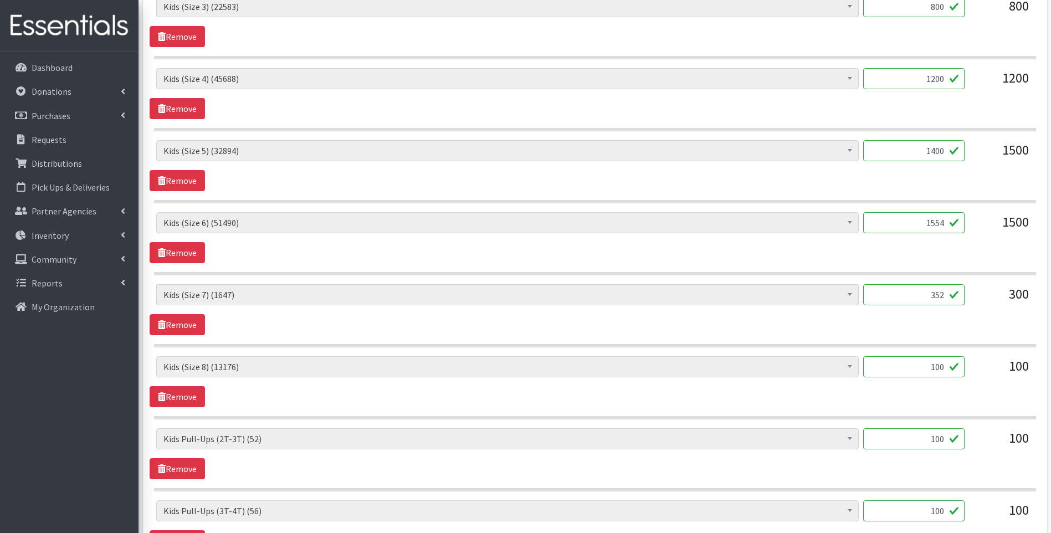
drag, startPoint x: 923, startPoint y: 371, endPoint x: 956, endPoint y: 360, distance: 35.0
click at [956, 360] on input "100" at bounding box center [913, 366] width 101 height 21
type input "144"
click at [924, 404] on div "Baby Food (2690) Blood Pressure Cuff (0) Car Seat (20) Children's Disposable Un…" at bounding box center [595, 381] width 890 height 51
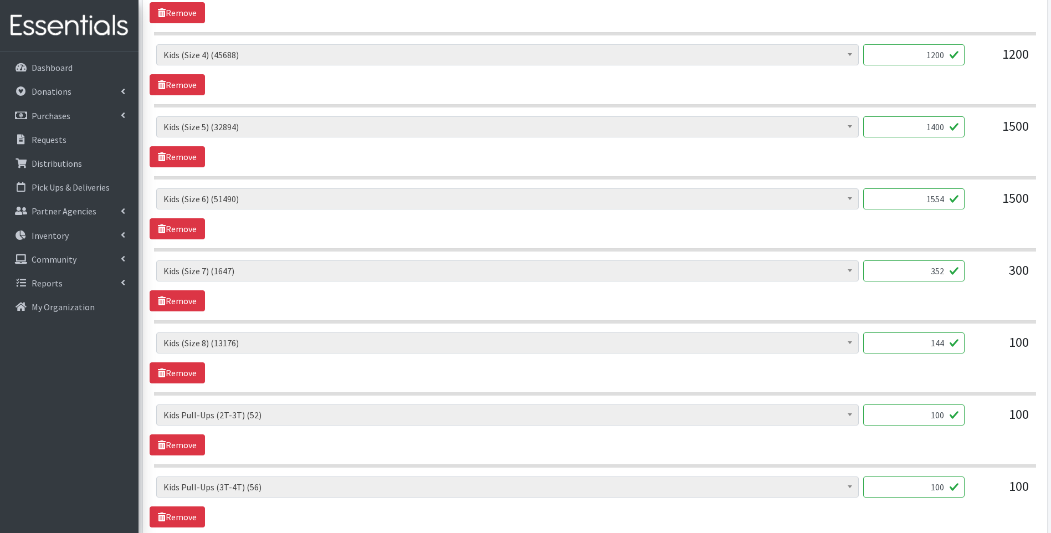
scroll to position [702, 0]
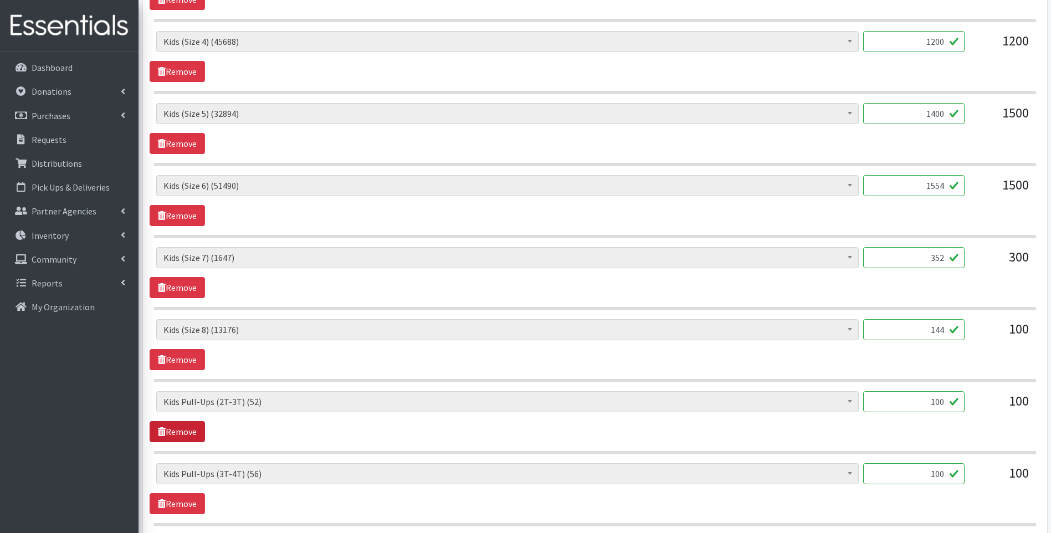
click at [192, 431] on link "Remove" at bounding box center [177, 431] width 55 height 21
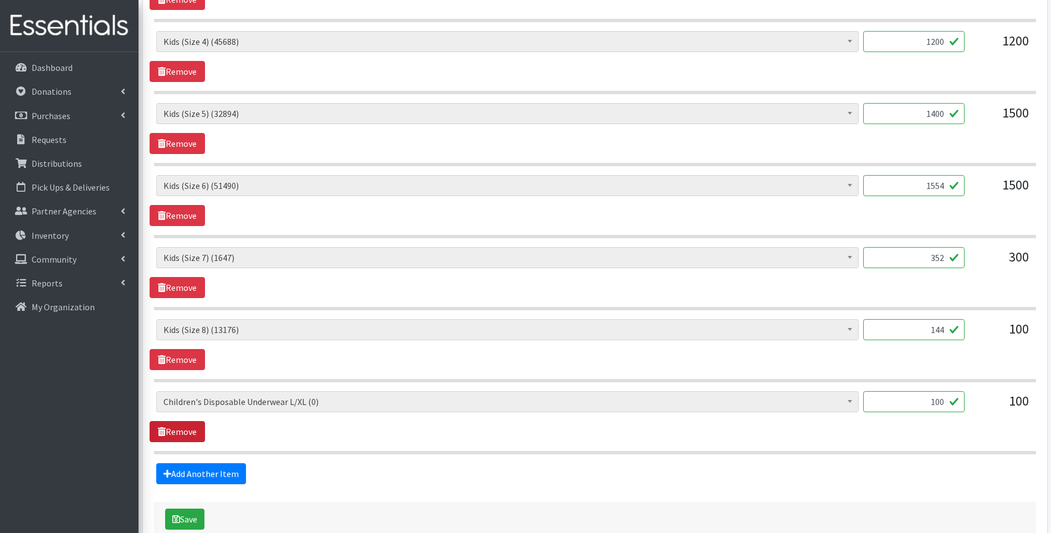
click at [192, 431] on link "Remove" at bounding box center [177, 431] width 55 height 21
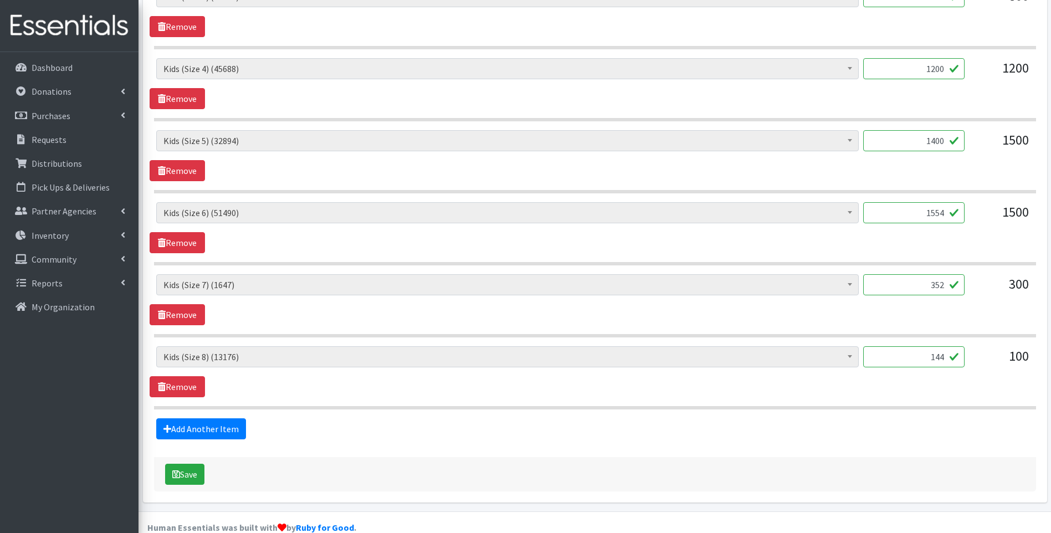
scroll to position [695, 0]
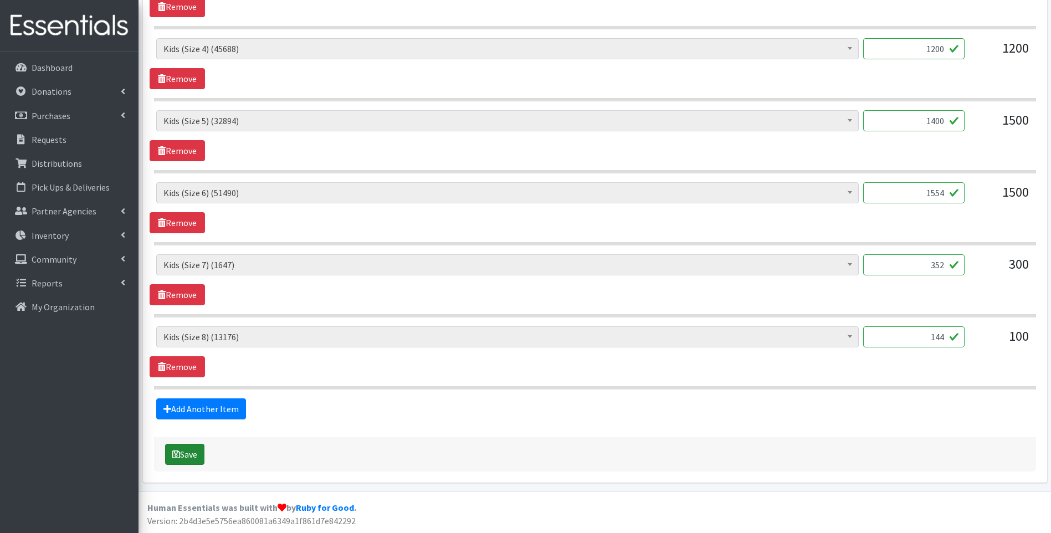
click at [181, 456] on button "Save" at bounding box center [184, 454] width 39 height 21
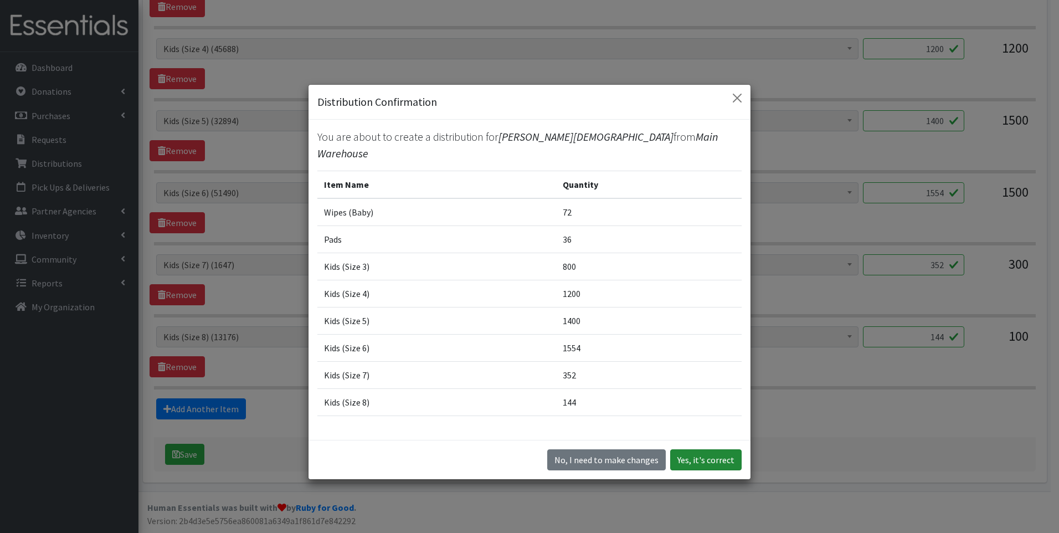
click at [687, 463] on button "Yes, it's correct" at bounding box center [705, 459] width 71 height 21
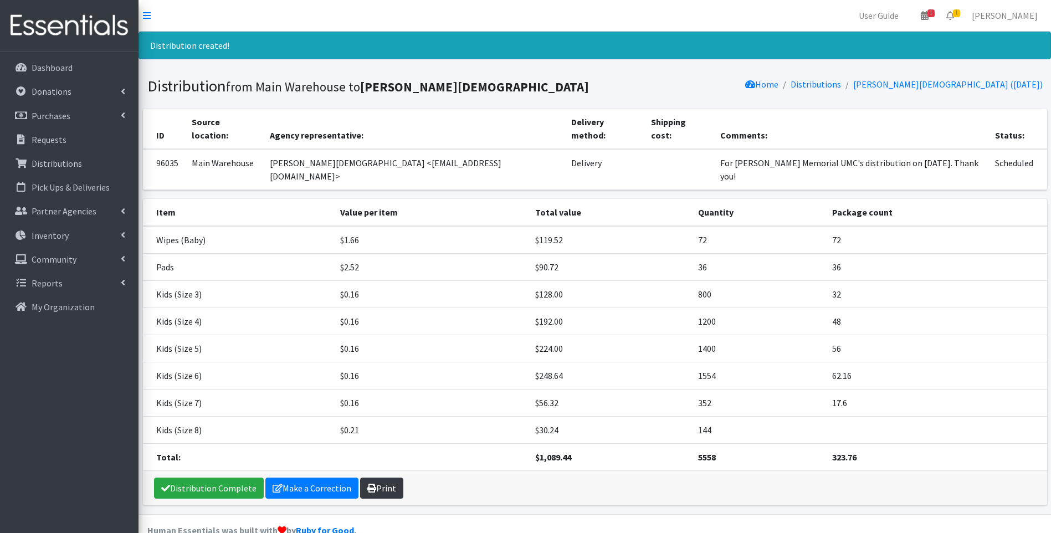
click at [388, 480] on link "Print" at bounding box center [381, 488] width 43 height 21
click at [202, 480] on link "Distribution Complete" at bounding box center [209, 488] width 110 height 21
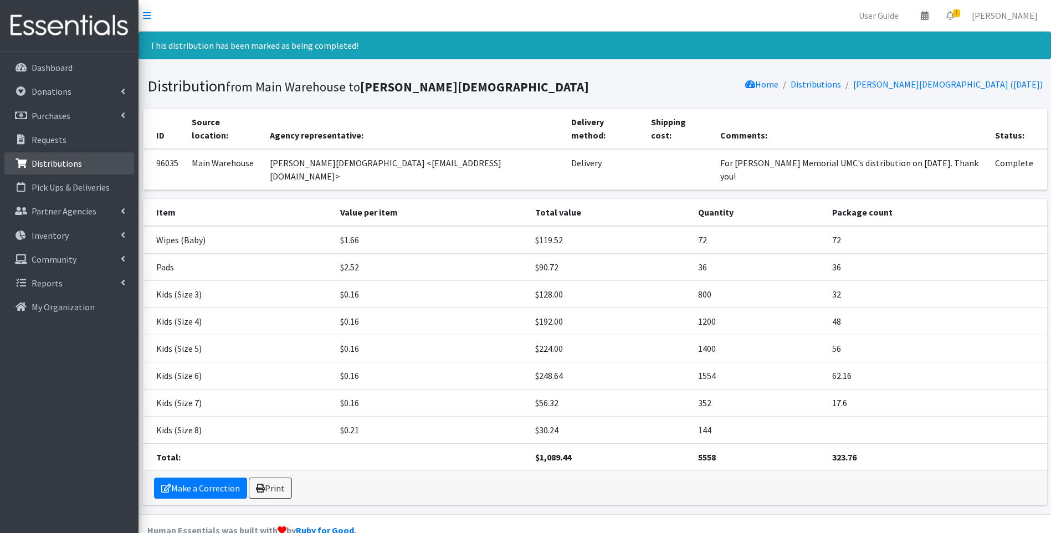
click at [61, 162] on p "Distributions" at bounding box center [57, 163] width 50 height 11
